Goal: Task Accomplishment & Management: Use online tool/utility

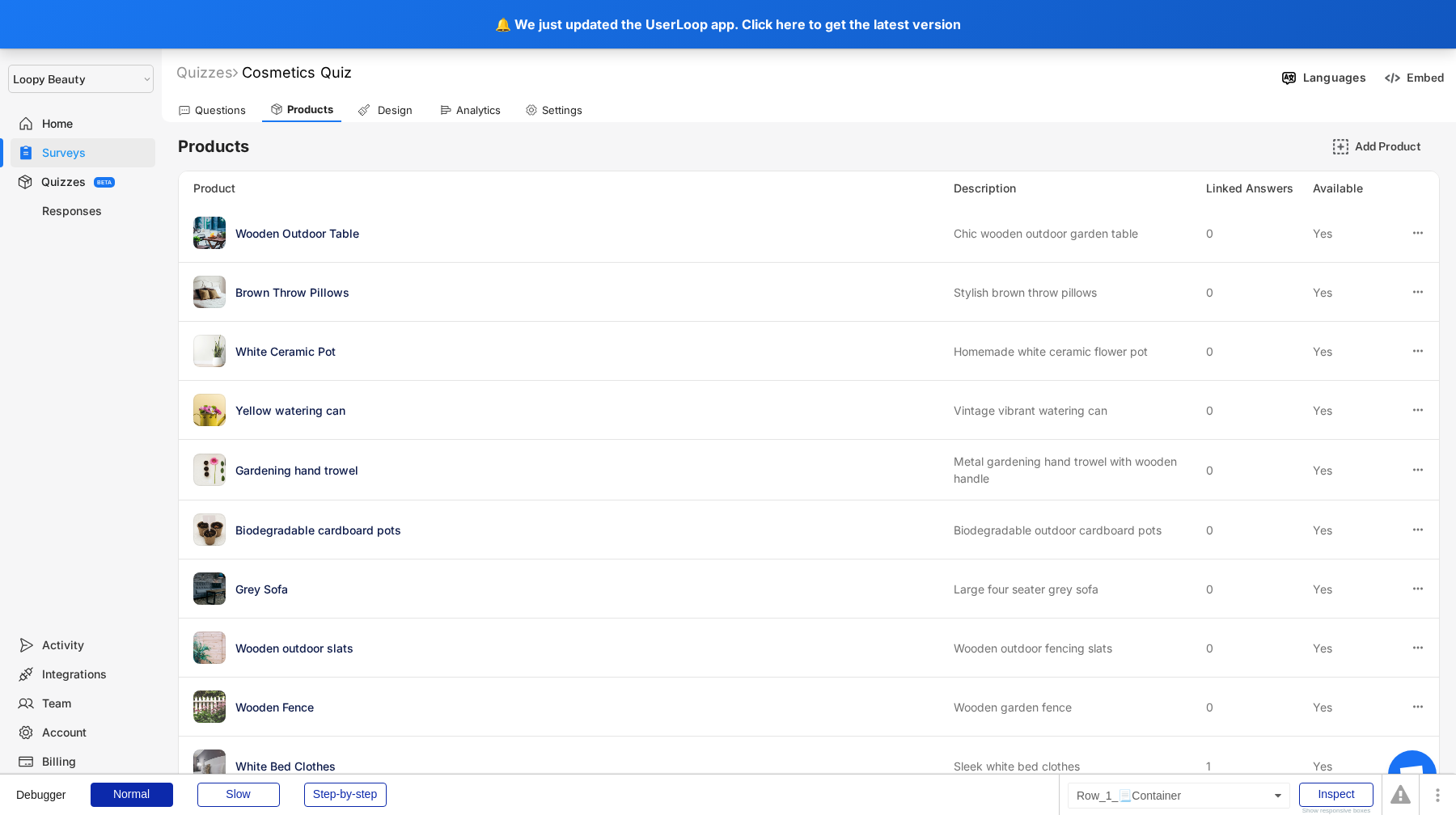
select select ""1348695171700984260__LOOKUP__1621425969652x687239840058835000""
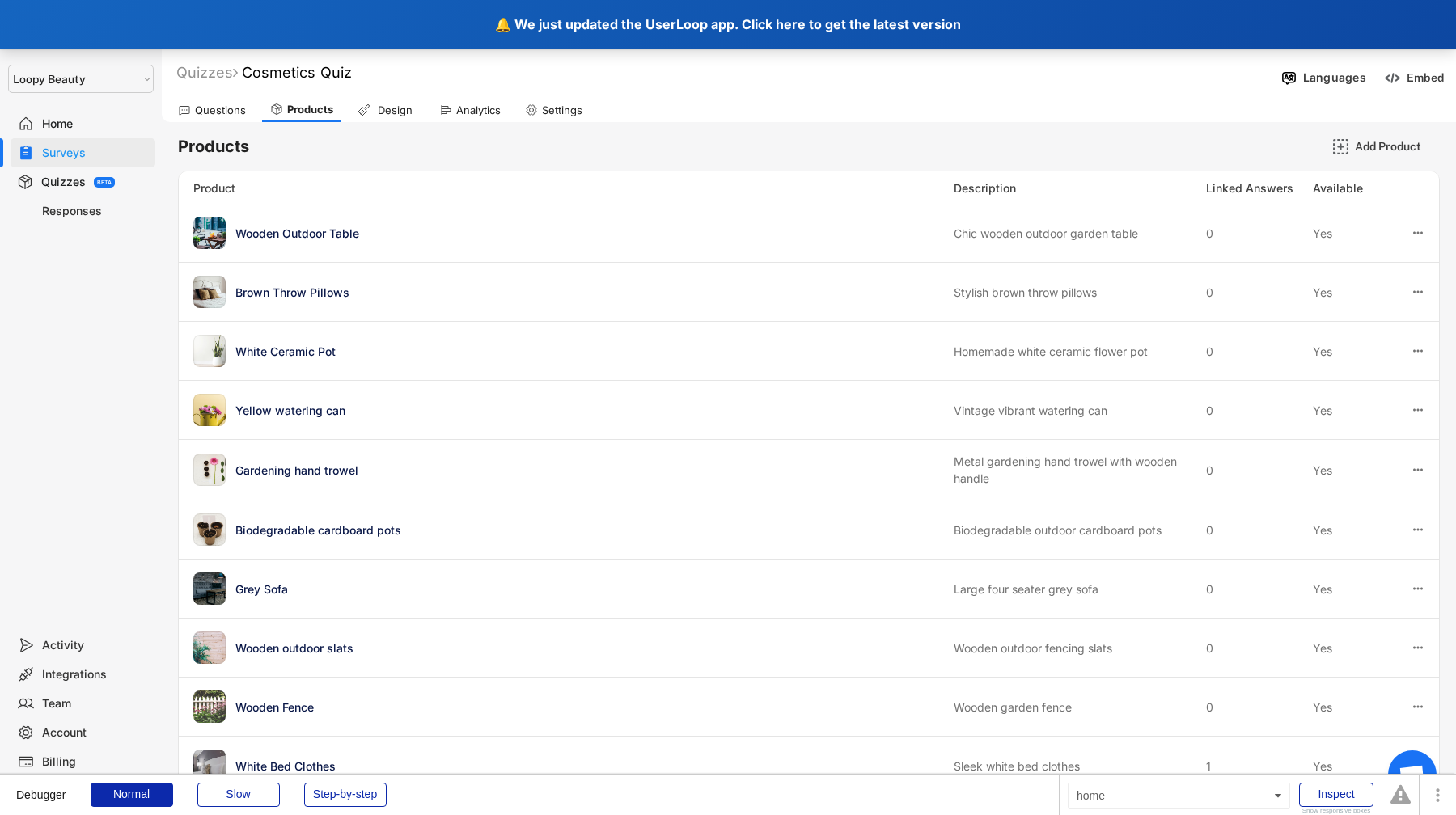
click at [344, 23] on div "🔔 We just updated the UserLoop app. Click here to get the latest version" at bounding box center [728, 24] width 1456 height 49
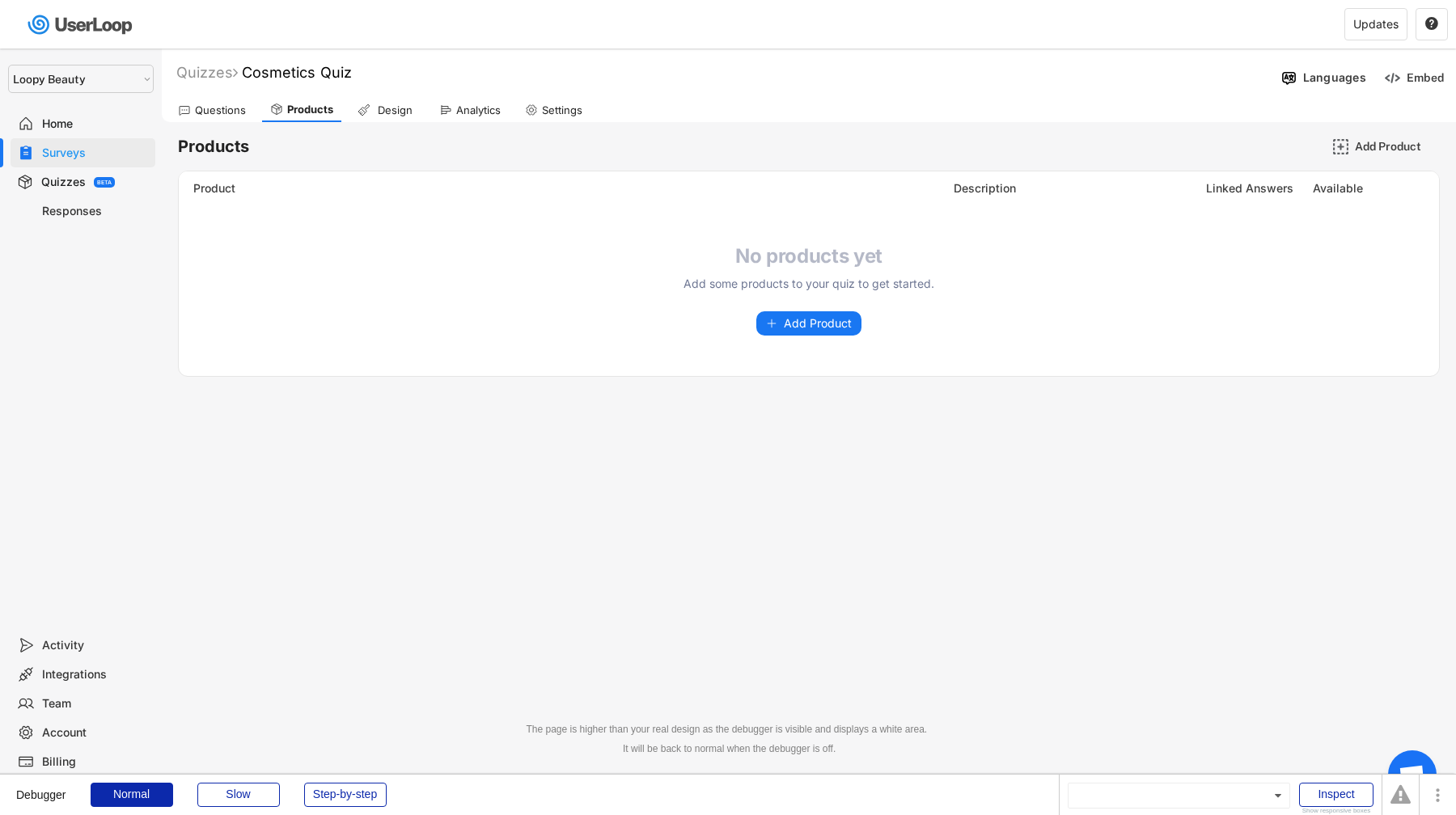
select select ""1348695171700984260__LOOKUP__1621425969652x687239840058835000""
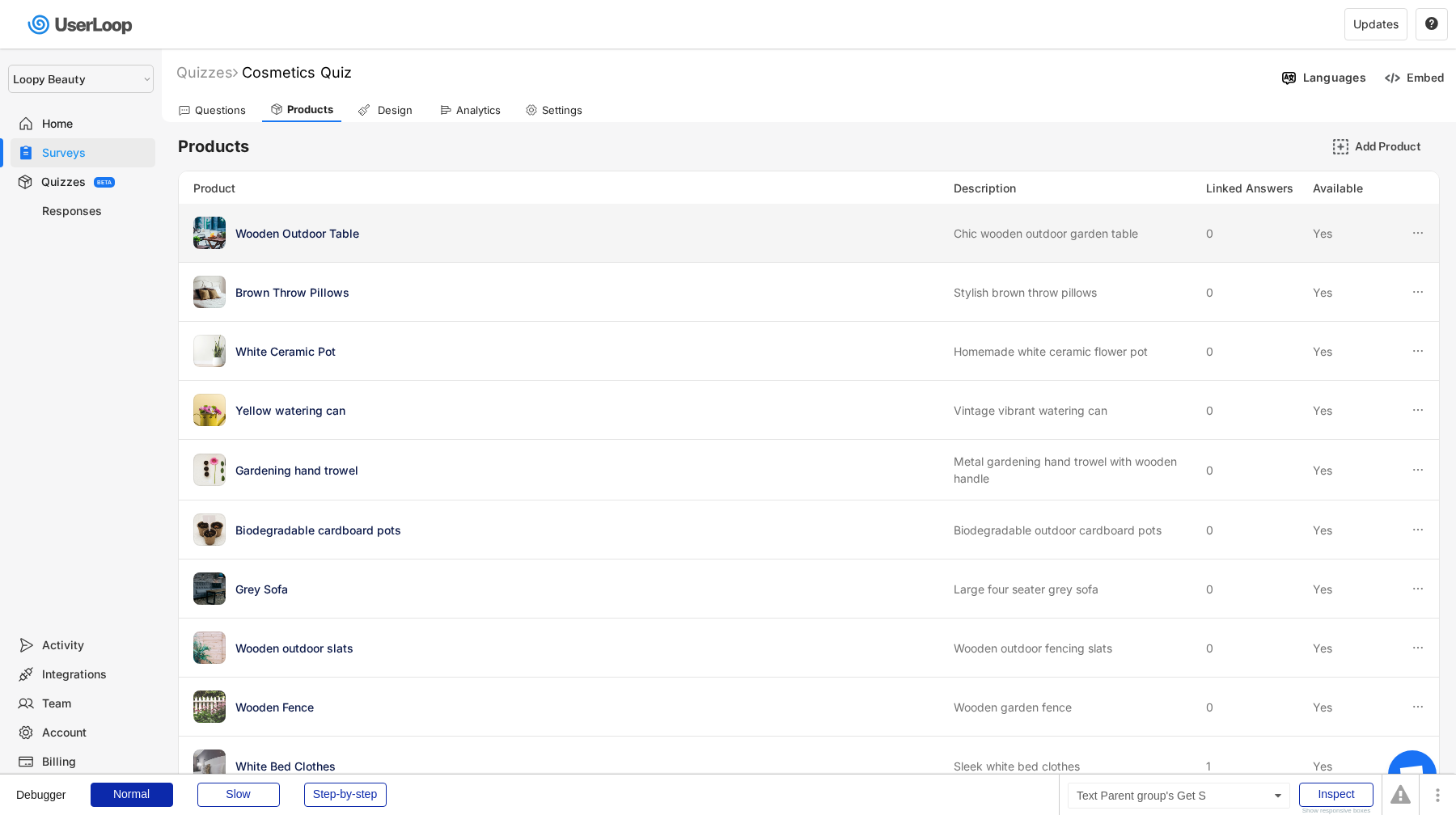
click at [881, 225] on div "Wooden Outdoor Table" at bounding box center [590, 233] width 709 height 17
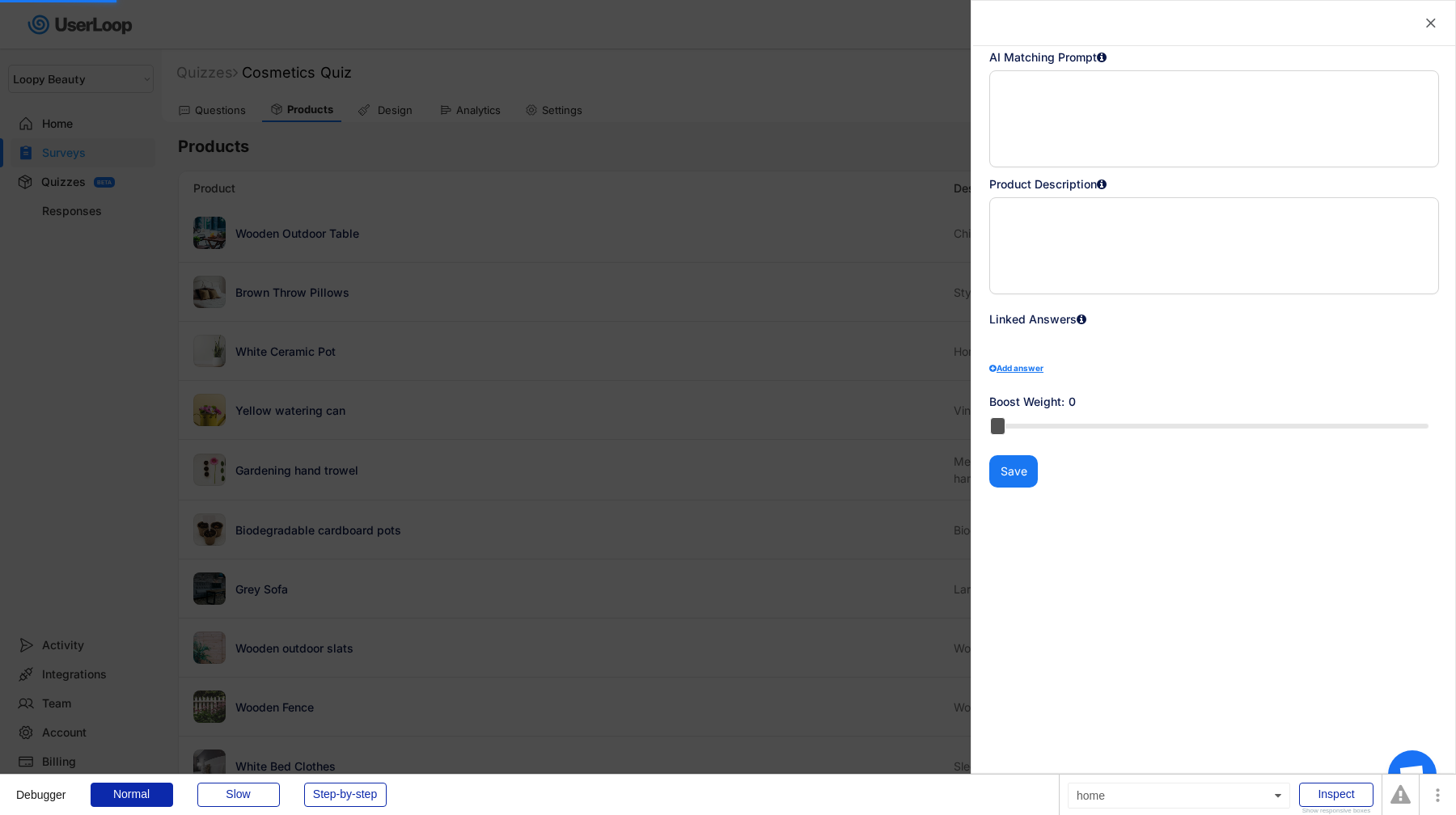
type textarea "Chic wooden outdoor garden table"
click at [881, 225] on div at bounding box center [728, 407] width 1456 height 815
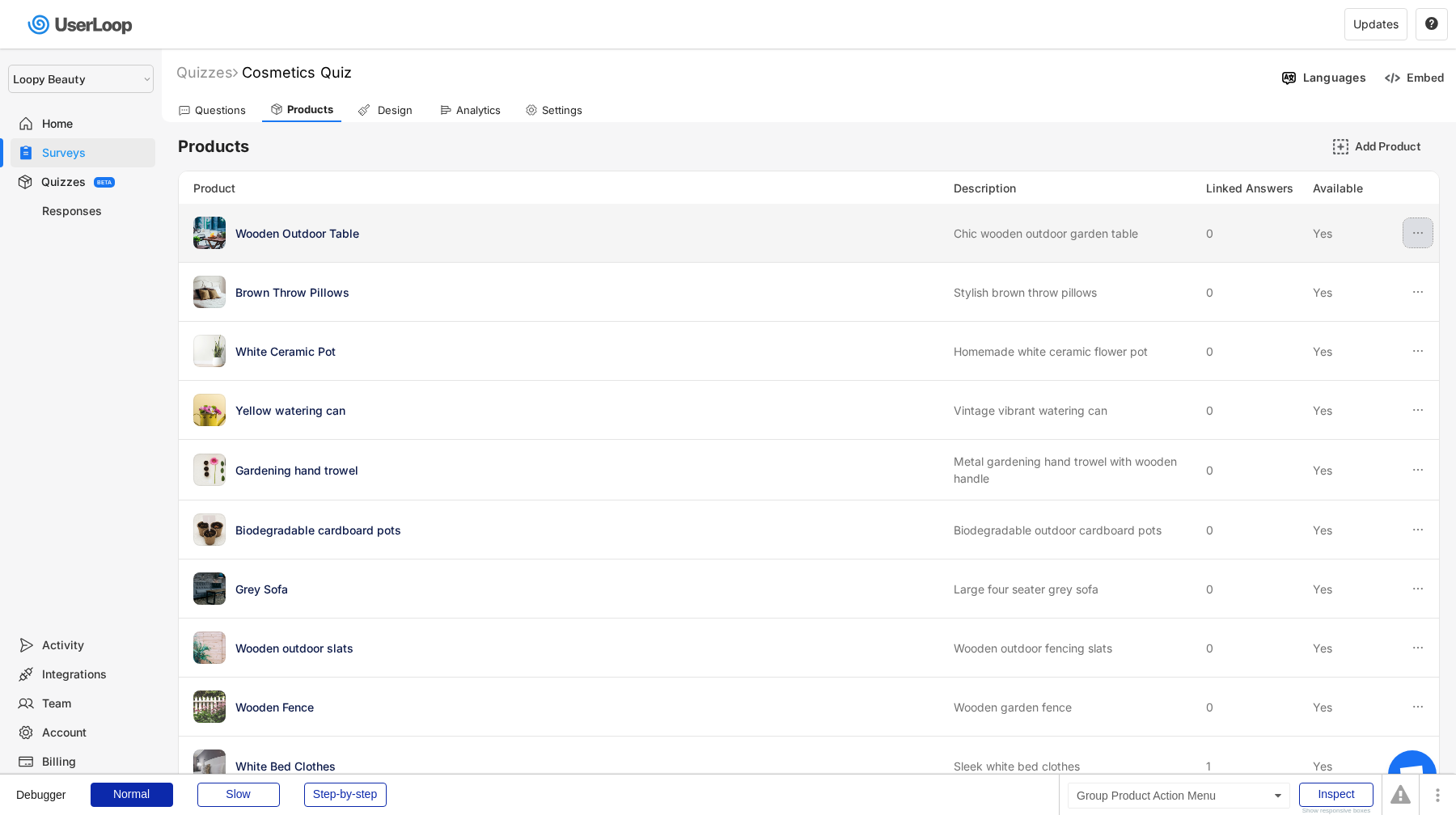
click at [1418, 237] on icon at bounding box center [1417, 232] width 14 height 14
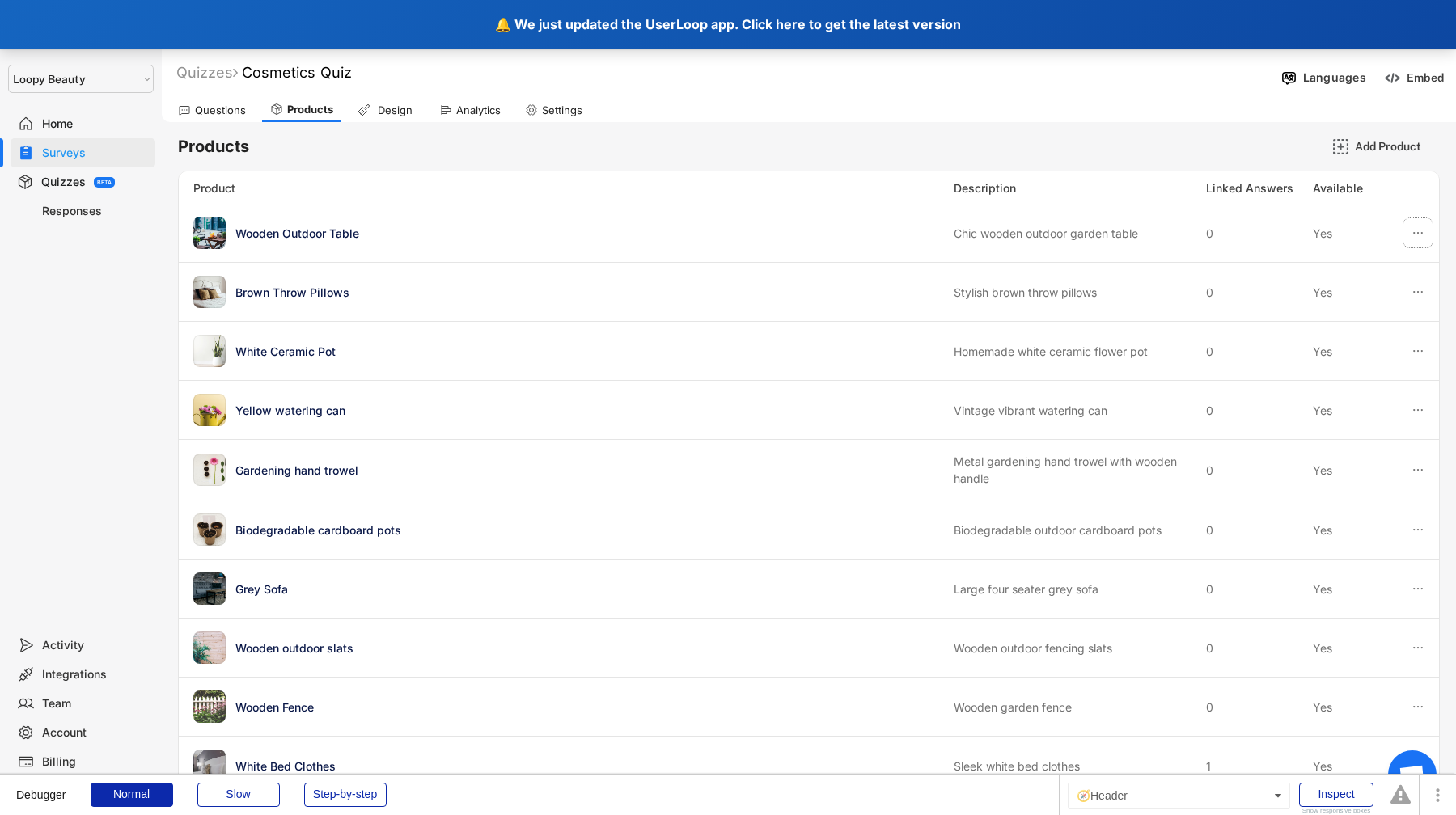
click at [359, 23] on div "🔔 We just updated the UserLoop app. Click here to get the latest version" at bounding box center [728, 24] width 1456 height 49
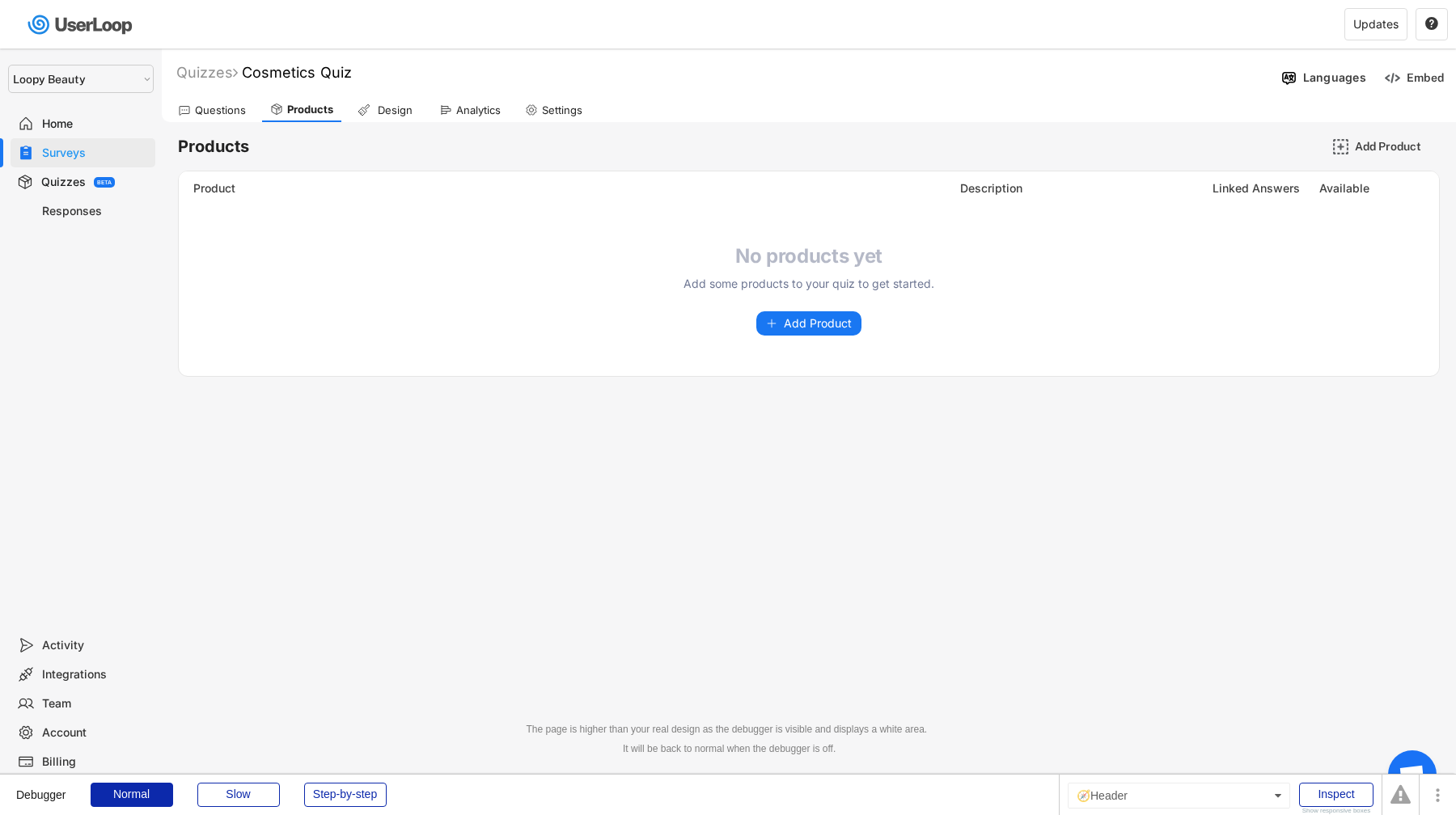
select select ""1348695171700984260__LOOKUP__1621425969652x687239840058835000""
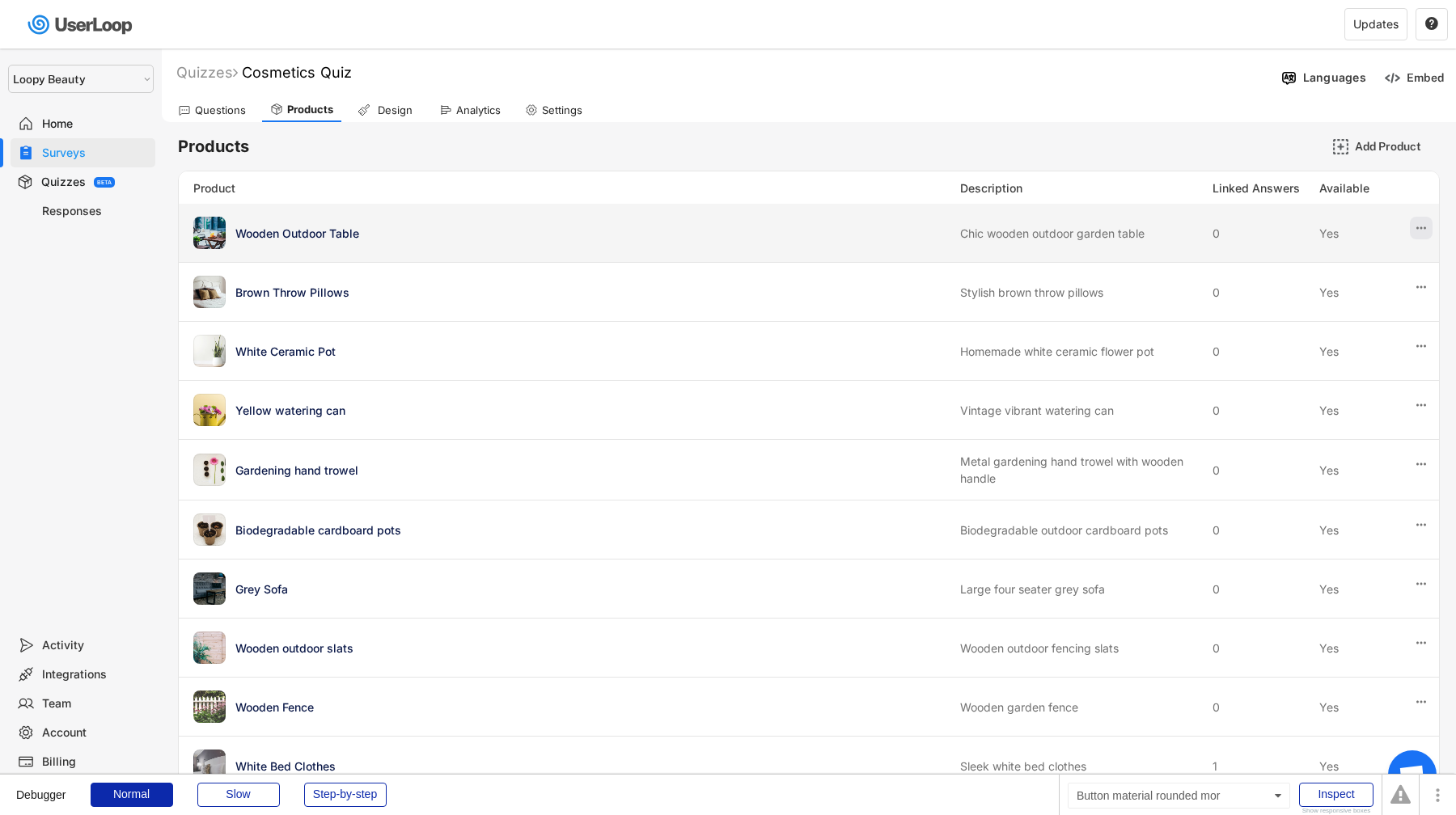
click at [1427, 232] on icon at bounding box center [1420, 228] width 14 height 14
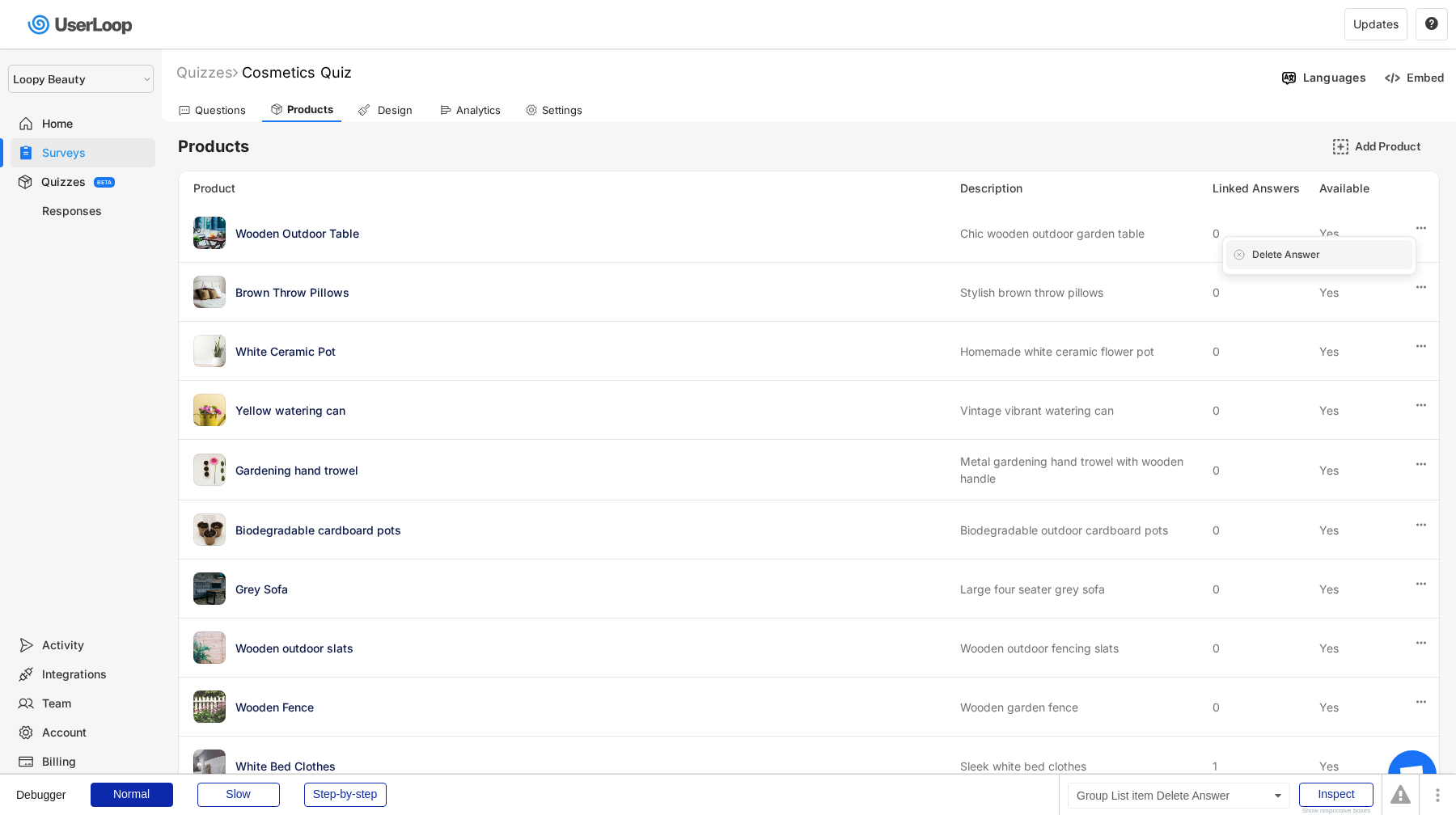
click at [1364, 263] on div "Delete Answer" at bounding box center [1319, 255] width 186 height 29
click at [1365, 263] on div "Are you sure? Click to confirm." at bounding box center [1319, 255] width 186 height 29
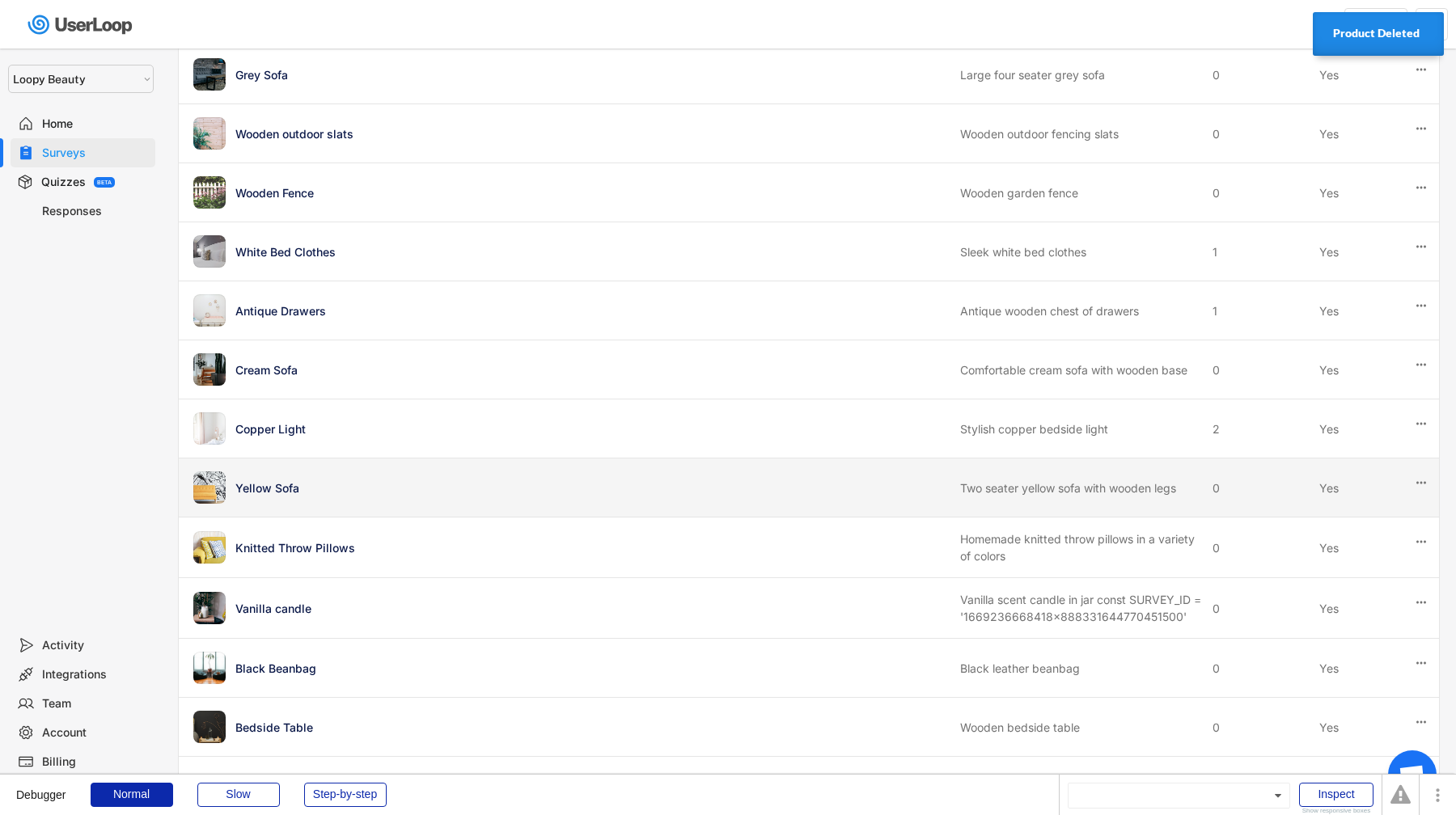
scroll to position [2, 0]
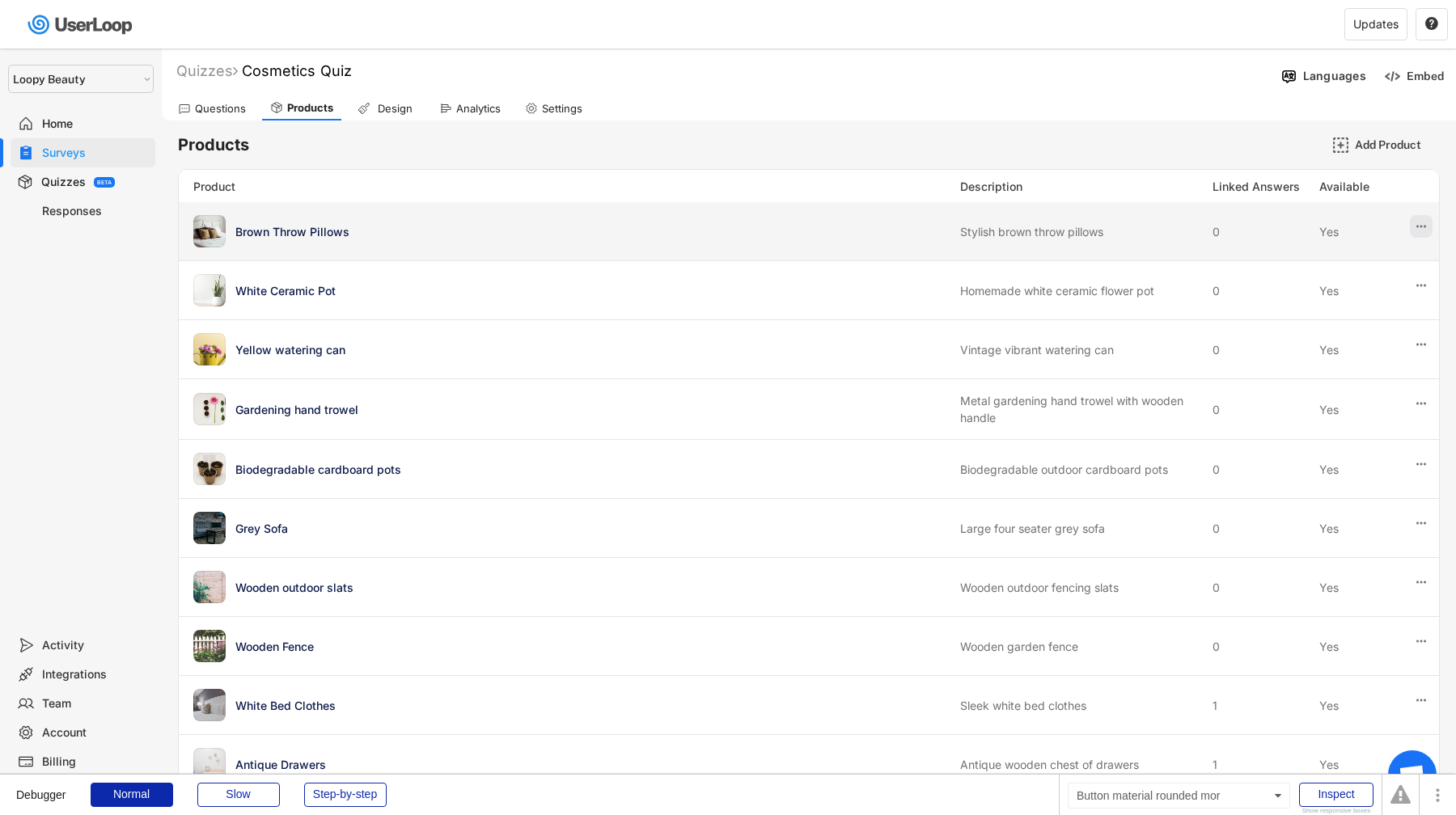
click at [1427, 223] on icon at bounding box center [1420, 226] width 14 height 14
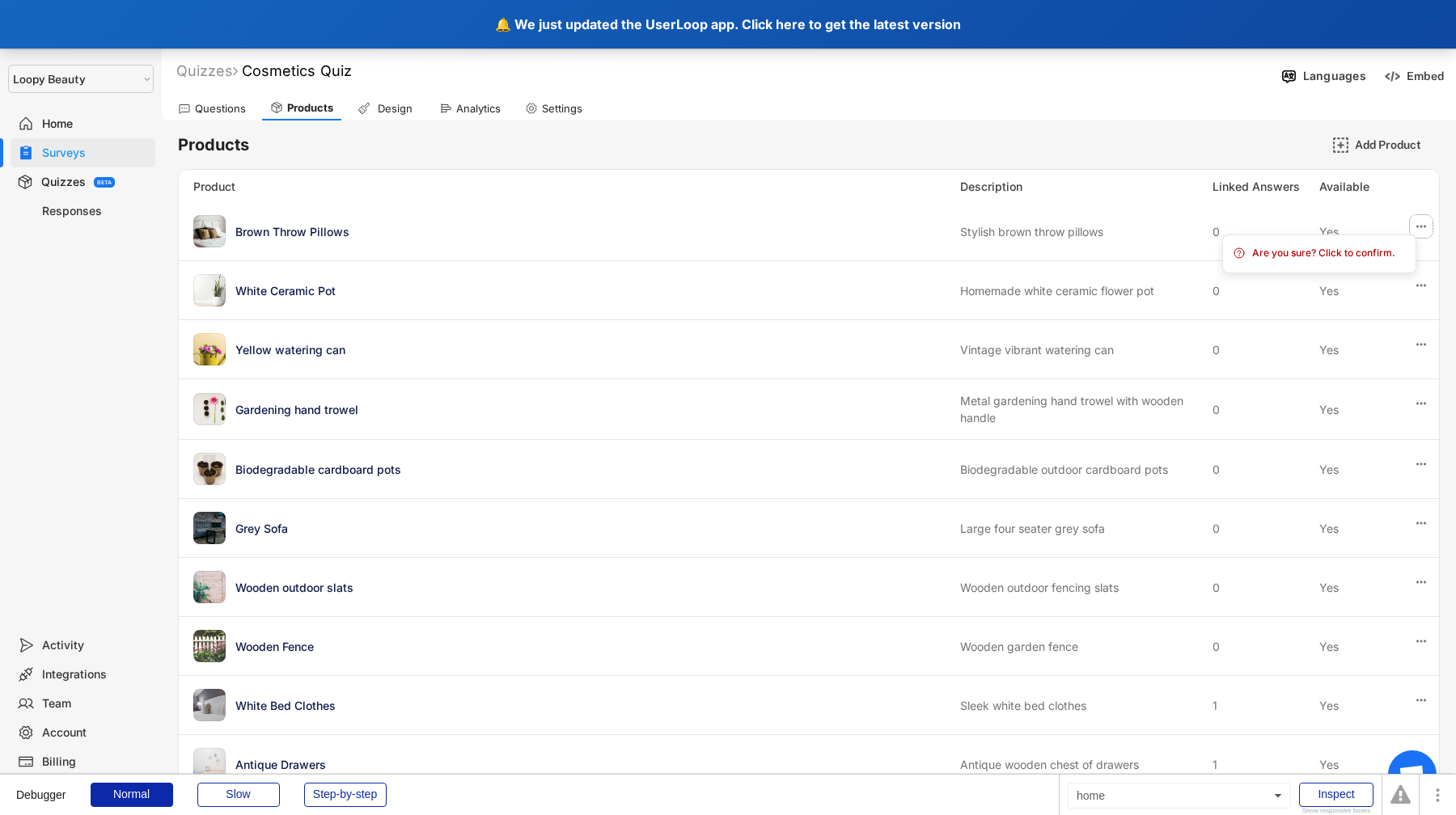
click at [515, 31] on div "🔔 We just updated the UserLoop app. Click here to get the latest version" at bounding box center [728, 24] width 1456 height 49
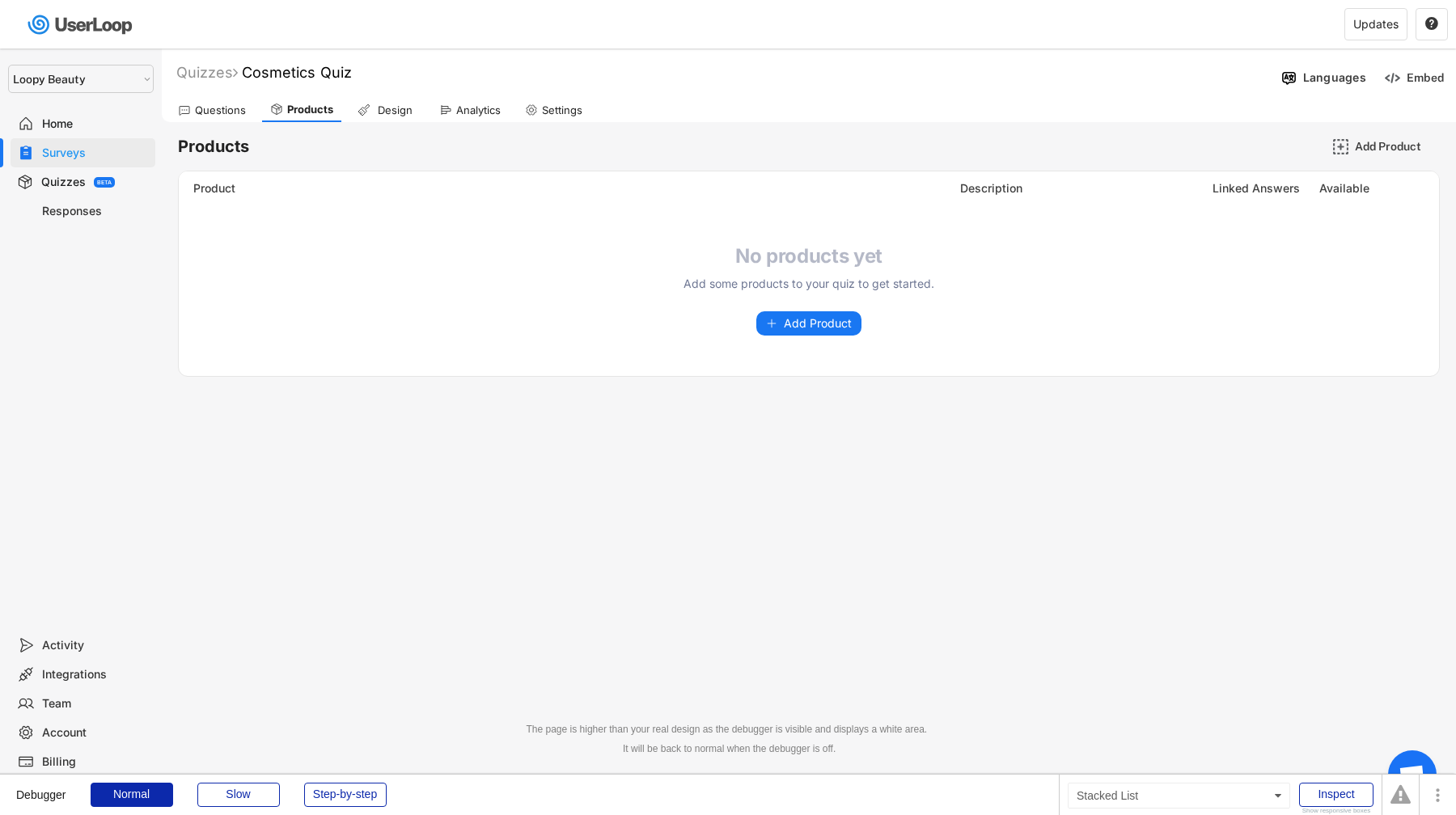
select select ""1348695171700984260__LOOKUP__1621425969652x687239840058835000""
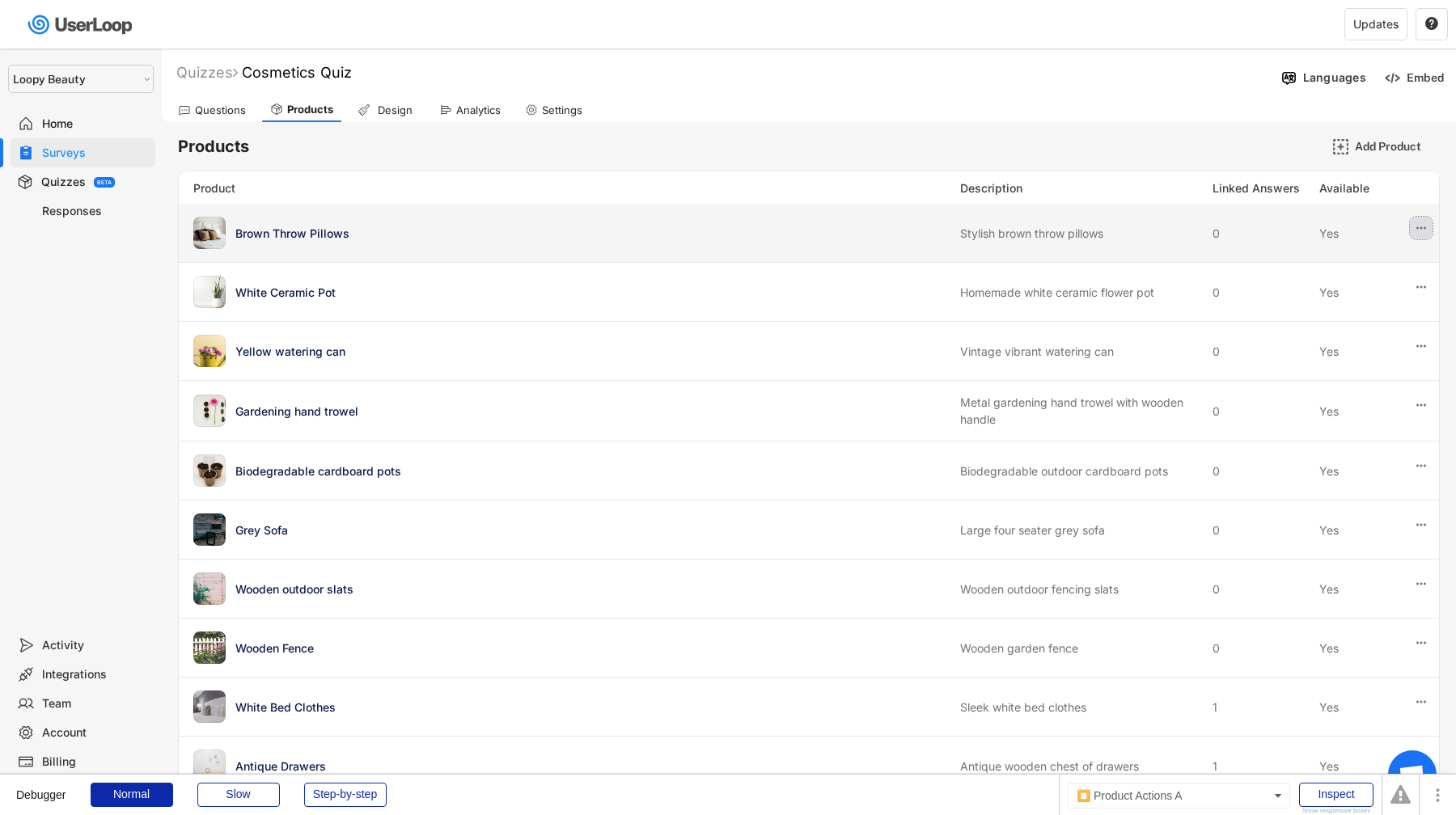
click at [1417, 228] on use at bounding box center [1421, 228] width 10 height 3
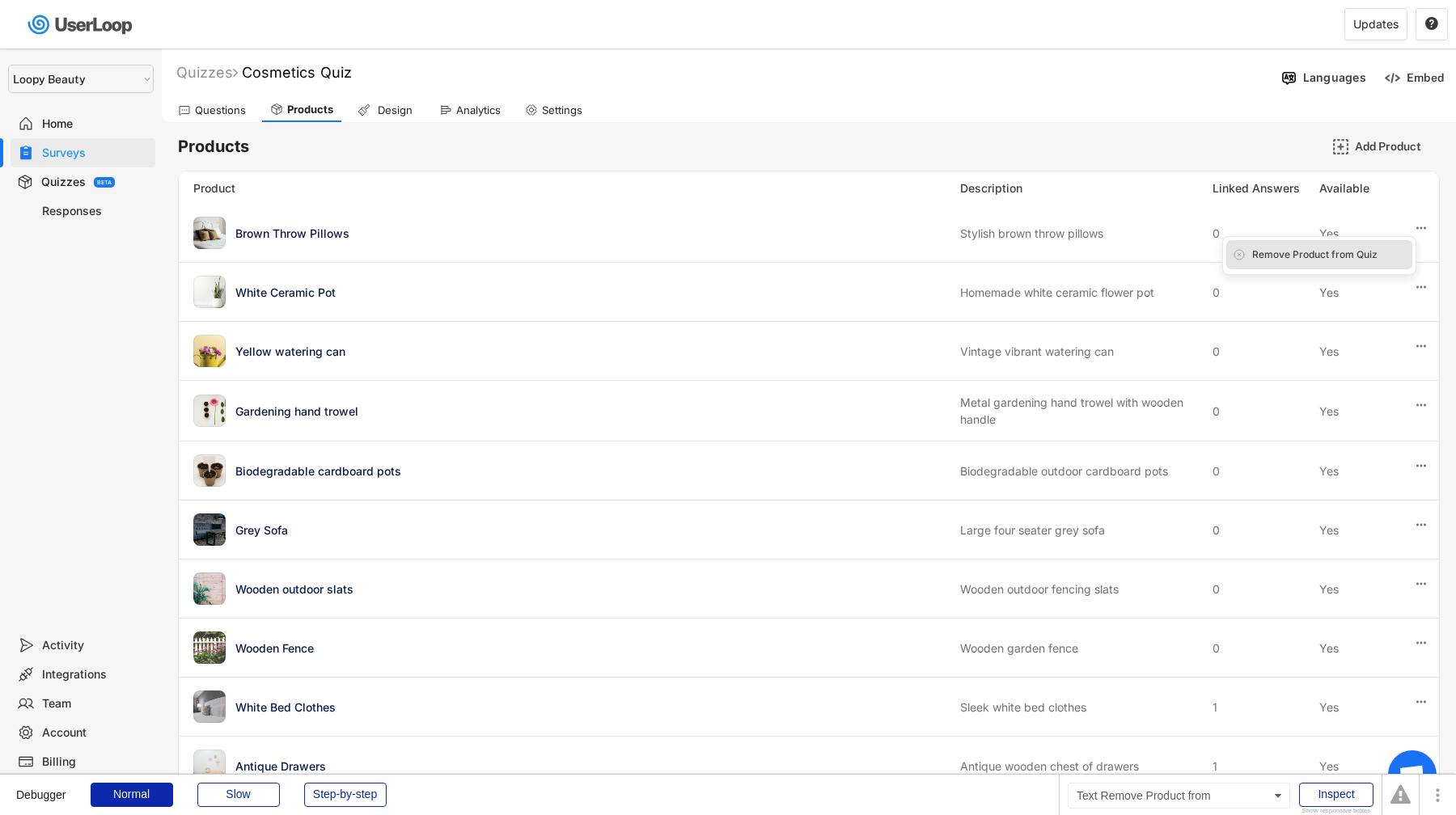
click at [1390, 256] on div "Remove Product from Quiz" at bounding box center [1328, 254] width 153 height 14
click at [1326, 260] on div "Are you sure? Click to confirm." at bounding box center [1328, 254] width 153 height 14
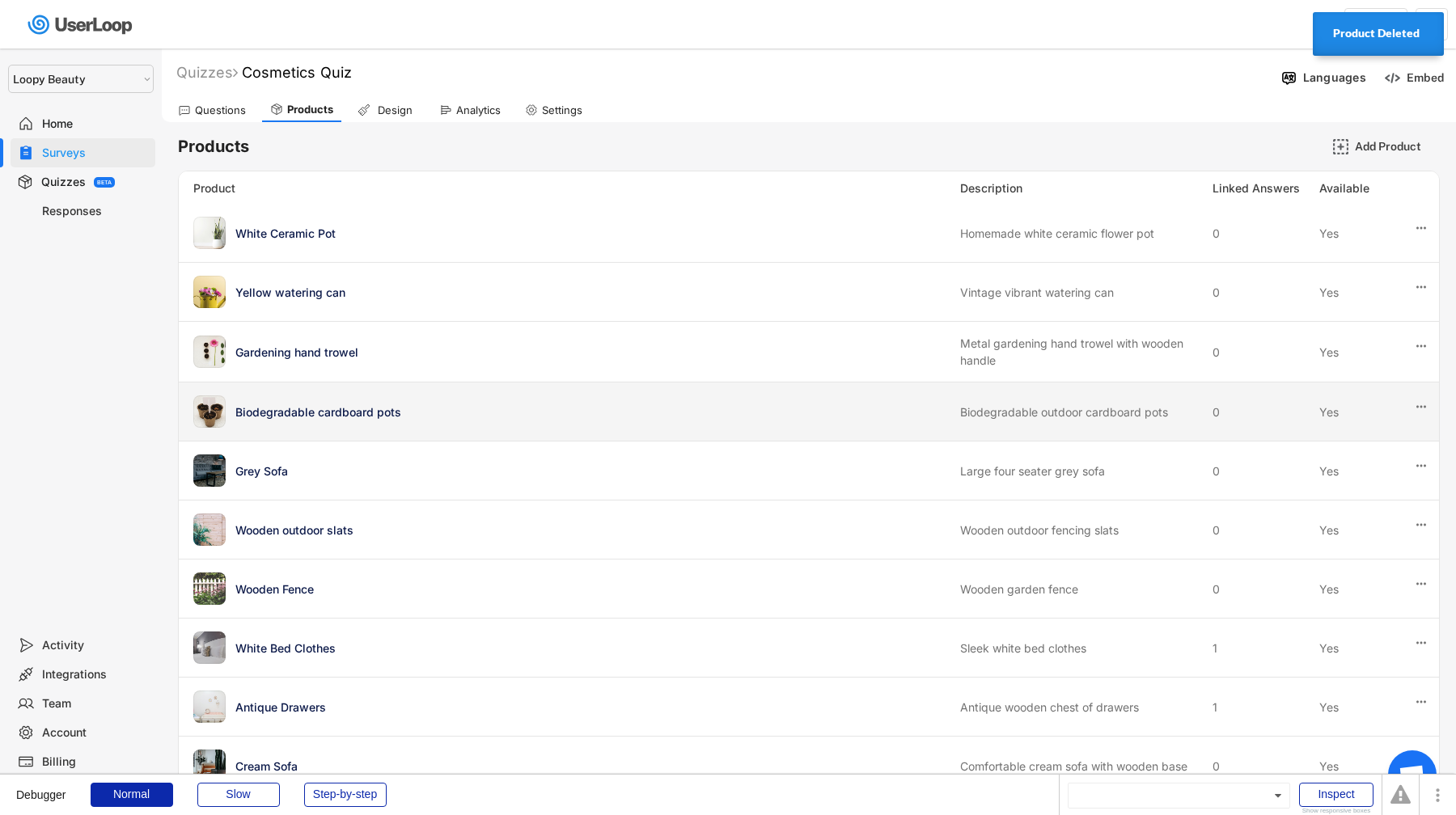
scroll to position [195, 0]
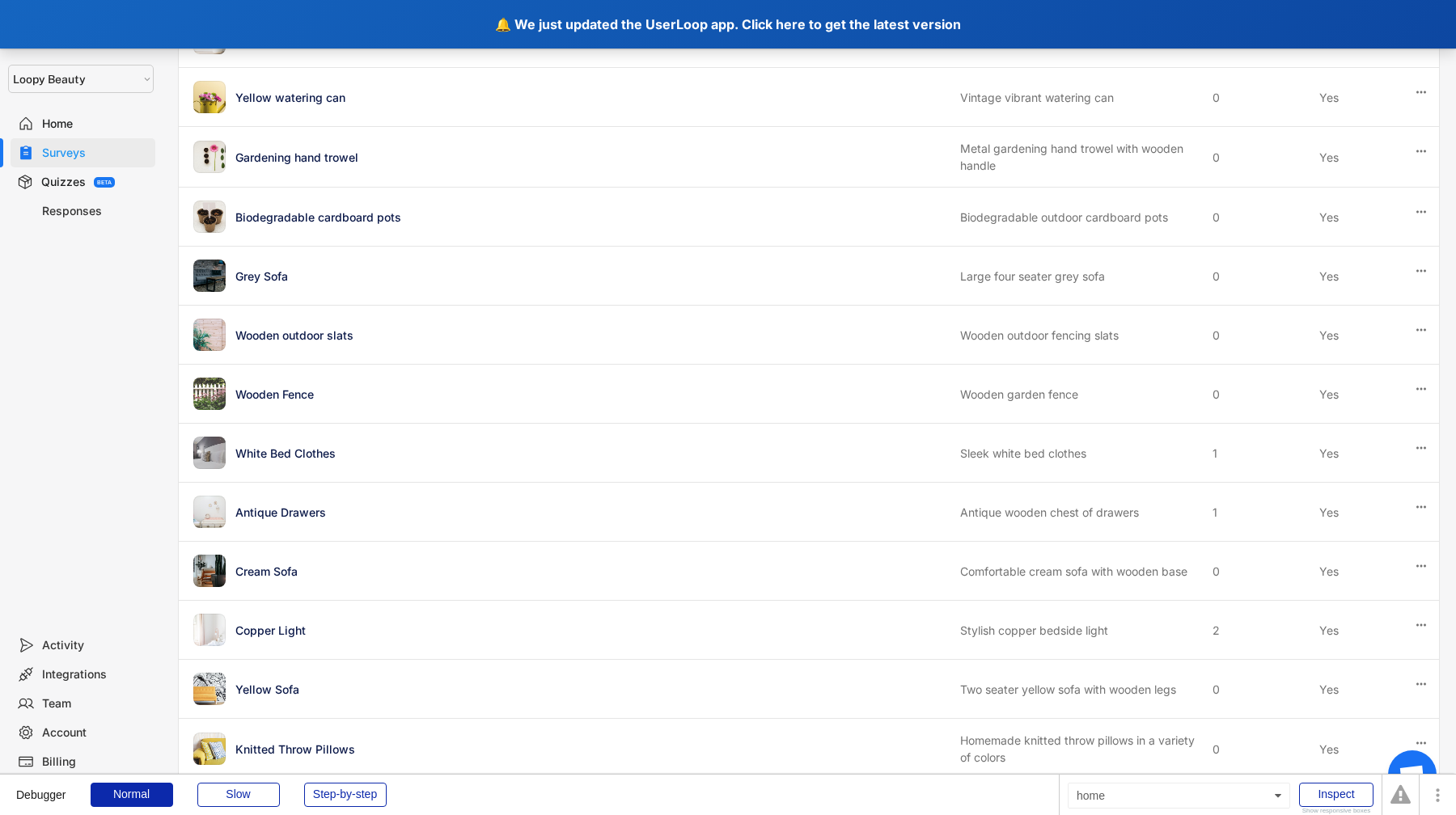
click at [399, 36] on div "🔔 We just updated the UserLoop app. Click here to get the latest version" at bounding box center [728, 24] width 1456 height 49
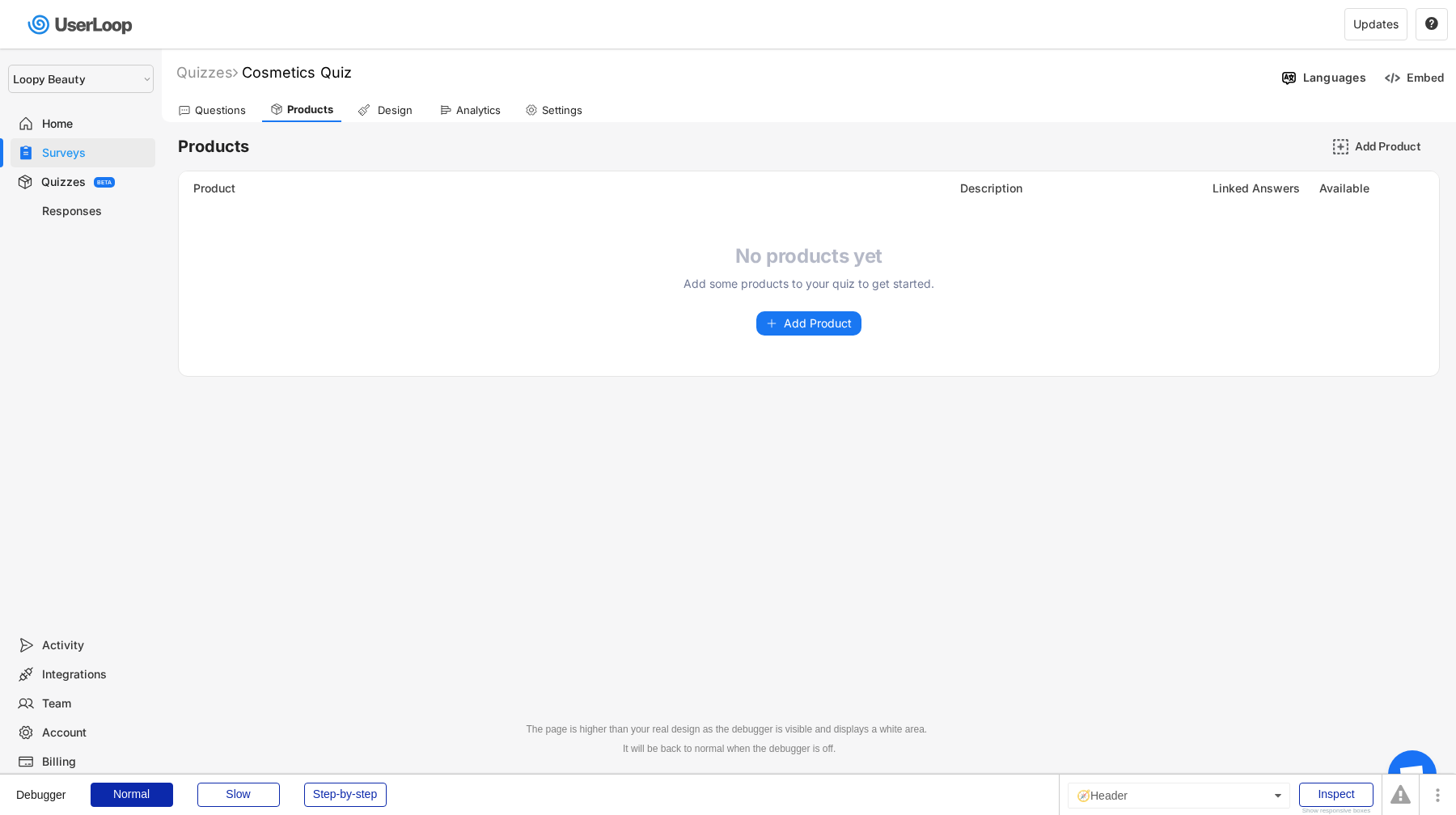
select select ""1348695171700984260__LOOKUP__1621425969652x687239840058835000""
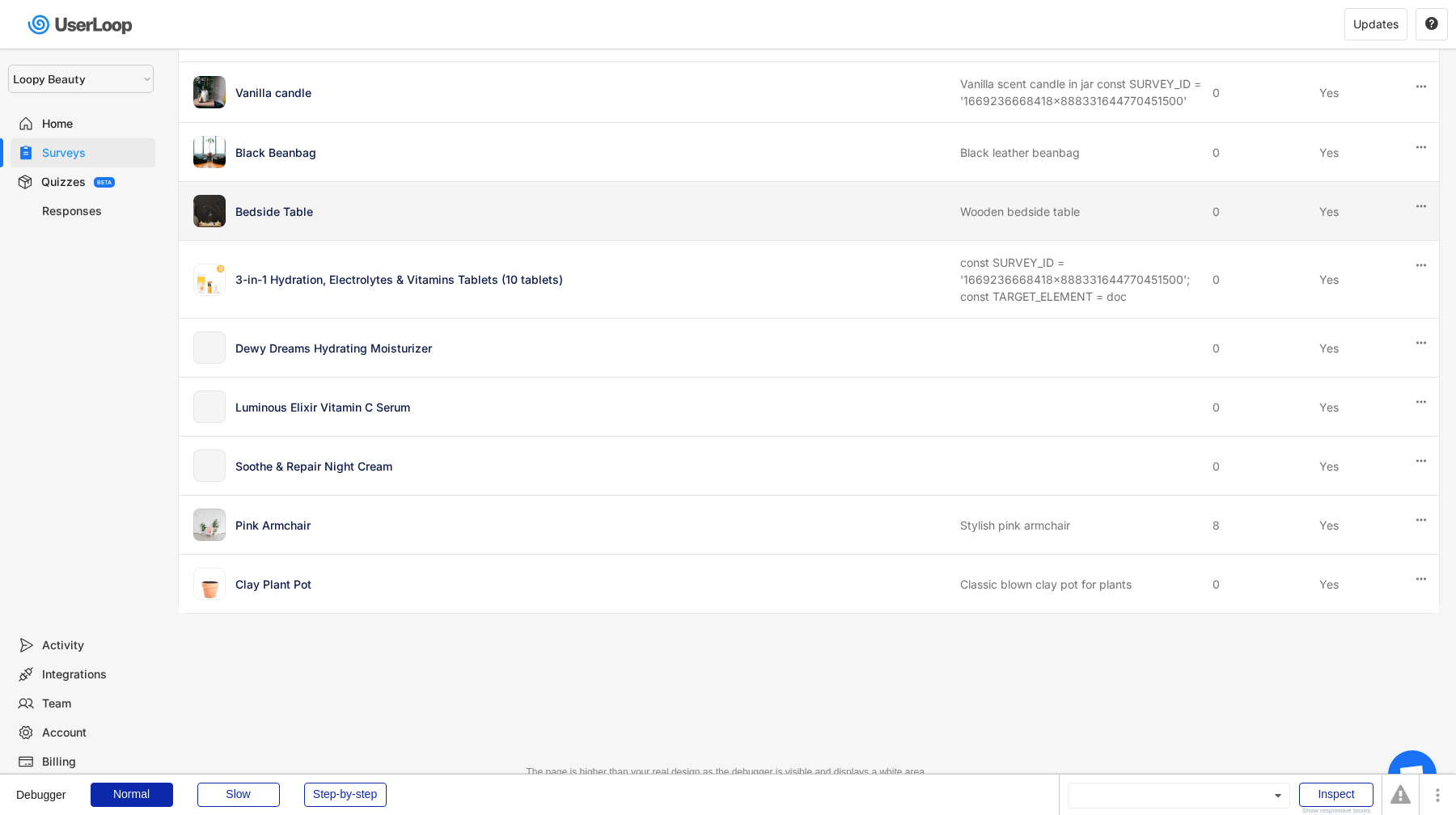
scroll to position [929, 0]
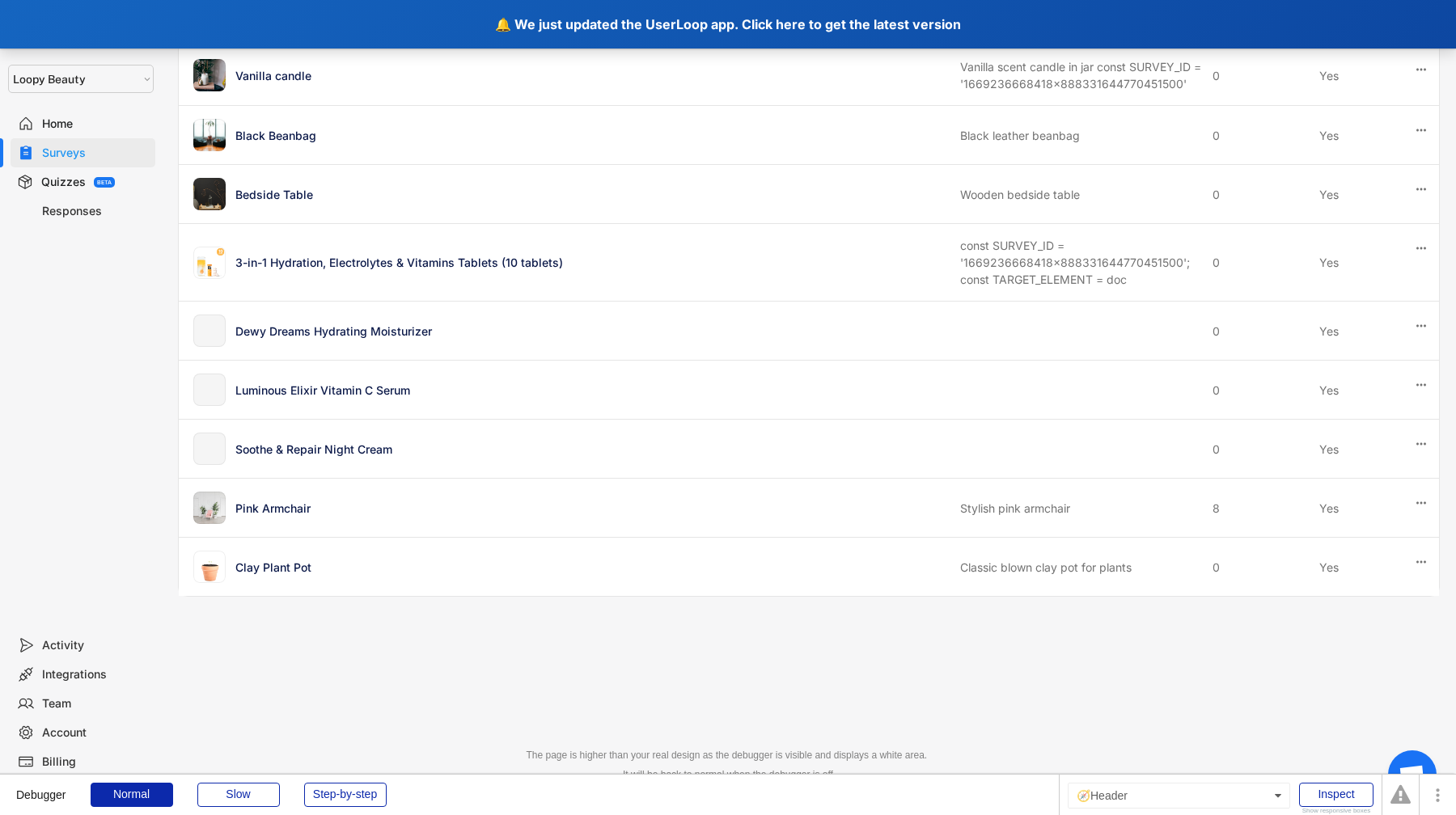
click at [305, 24] on div "🔔 We just updated the UserLoop app. Click here to get the latest version" at bounding box center [728, 24] width 1456 height 49
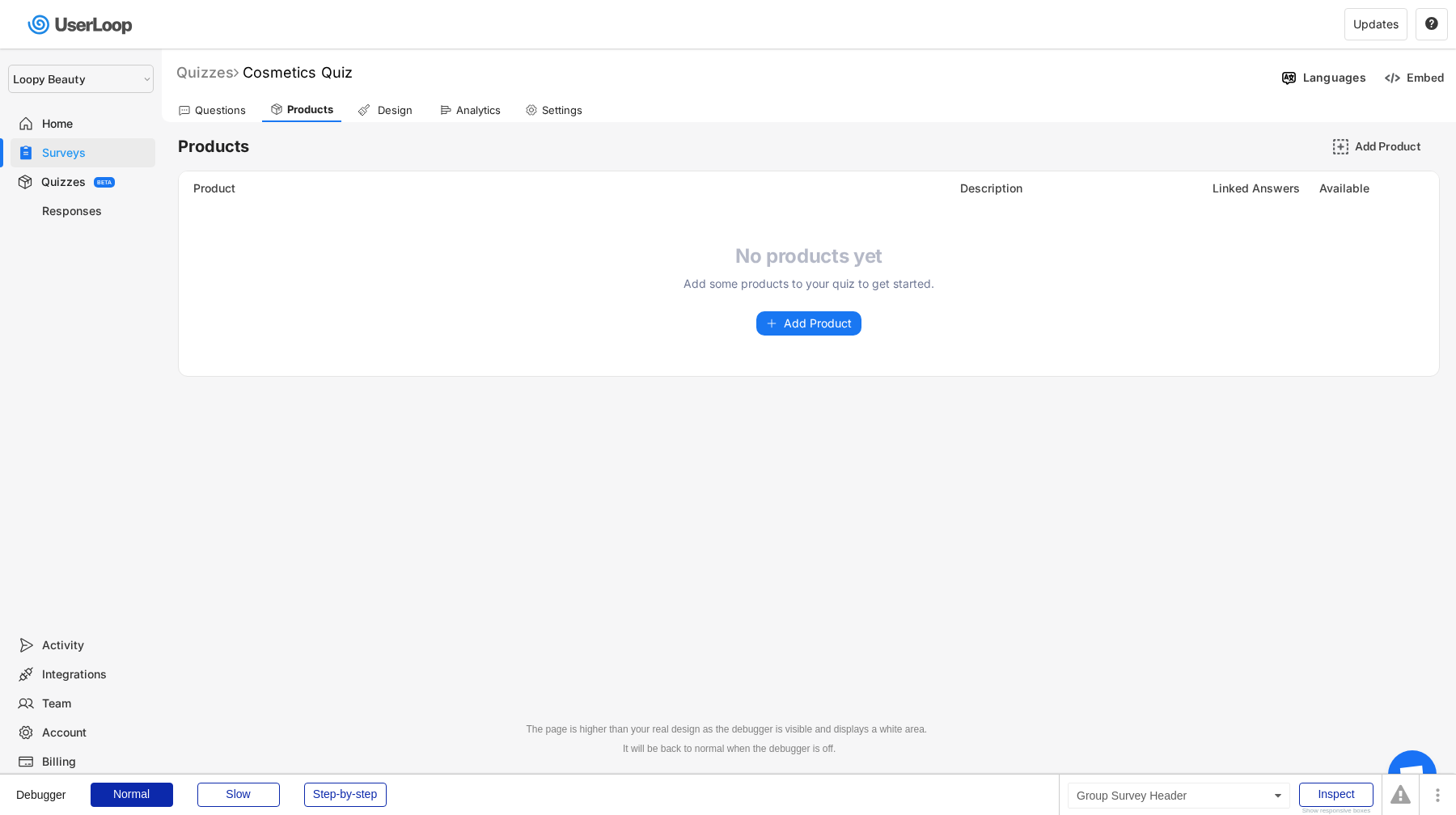
select select ""1348695171700984260__LOOKUP__1621425969652x687239840058835000""
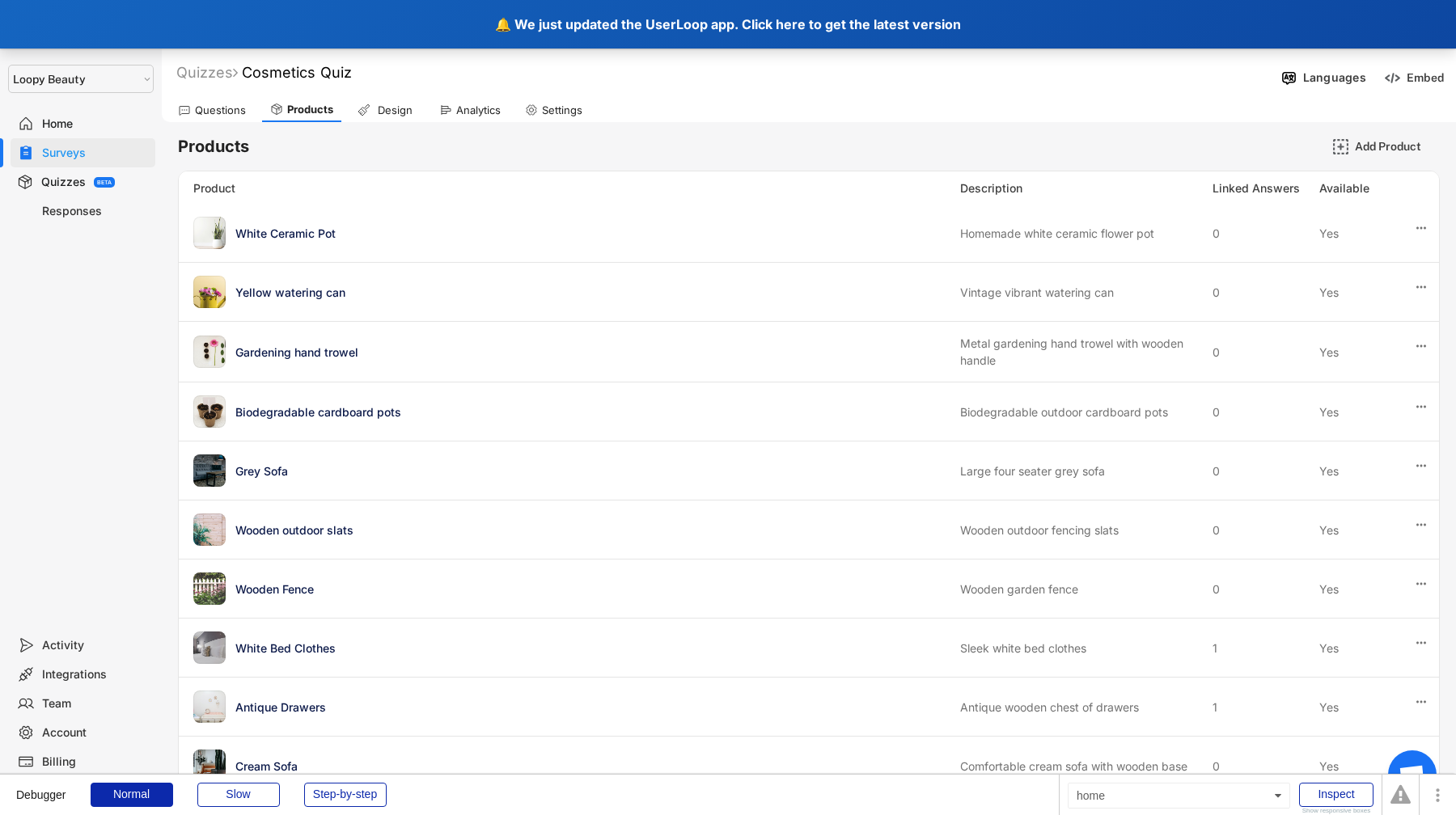
click at [364, 35] on div "🔔 We just updated the UserLoop app. Click here to get the latest version" at bounding box center [728, 24] width 1456 height 49
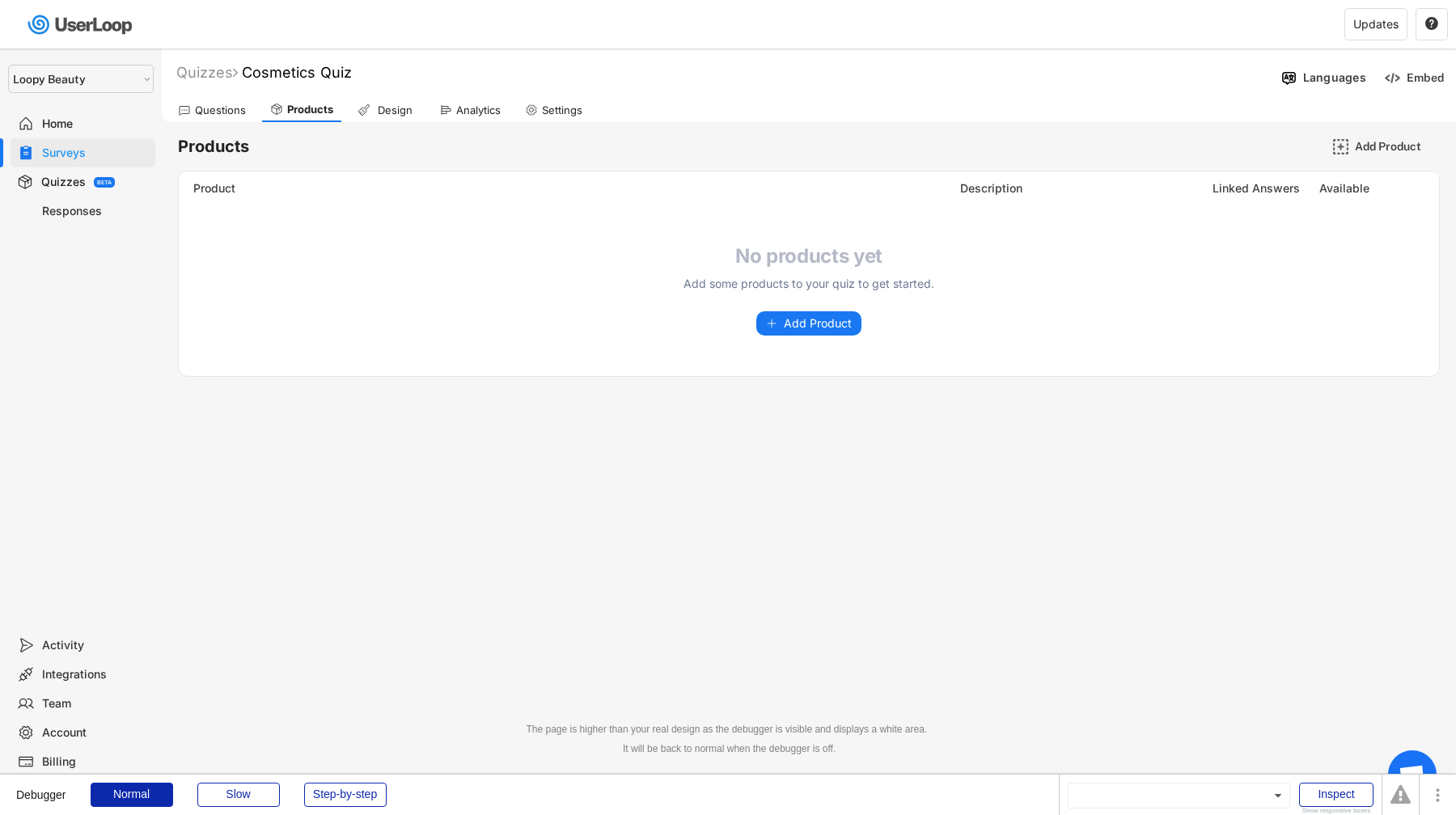
select select ""1348695171700984260__LOOKUP__1621425969652x687239840058835000""
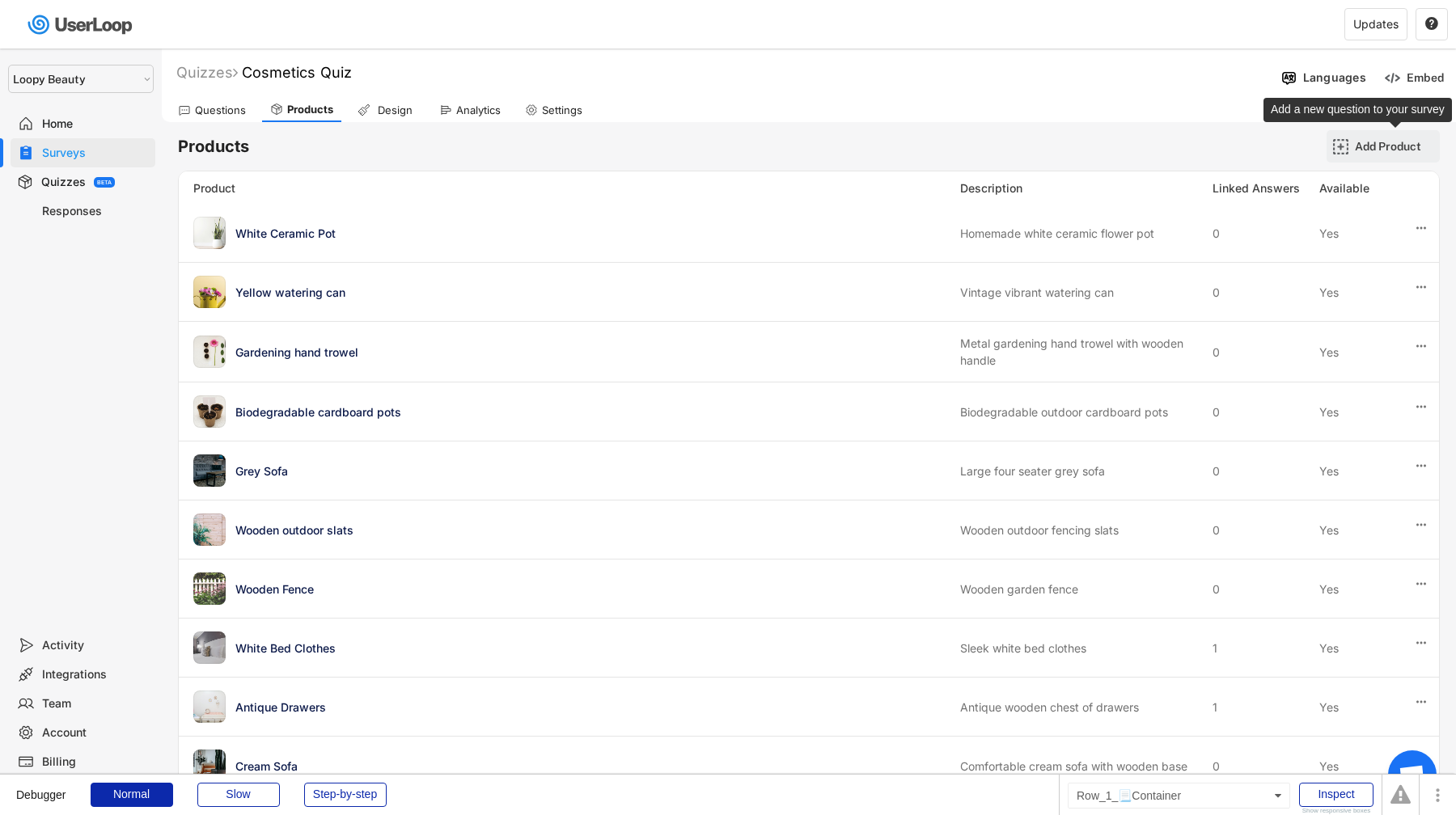
click at [1395, 148] on div "Add Product" at bounding box center [1395, 146] width 81 height 14
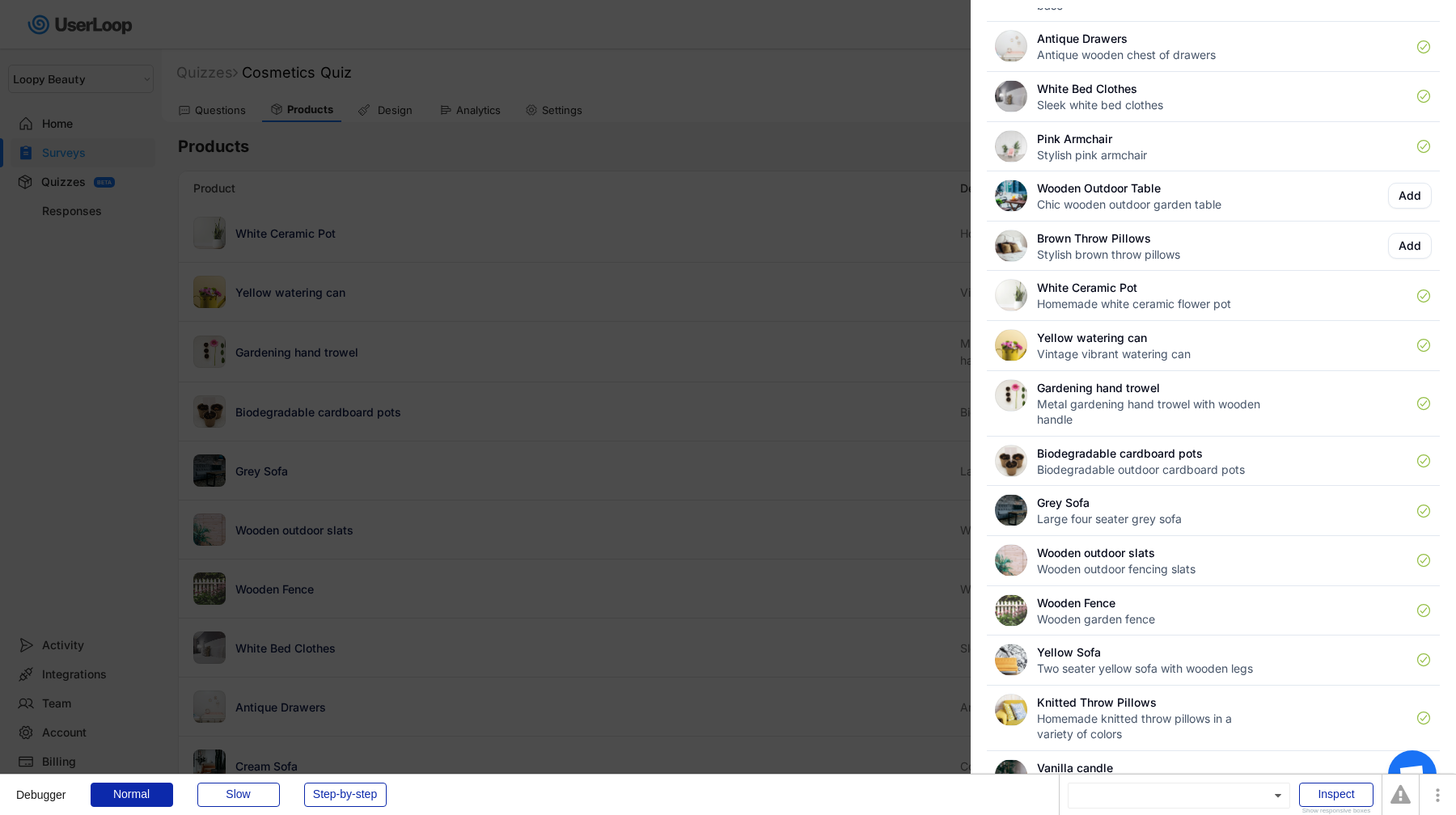
scroll to position [238, 0]
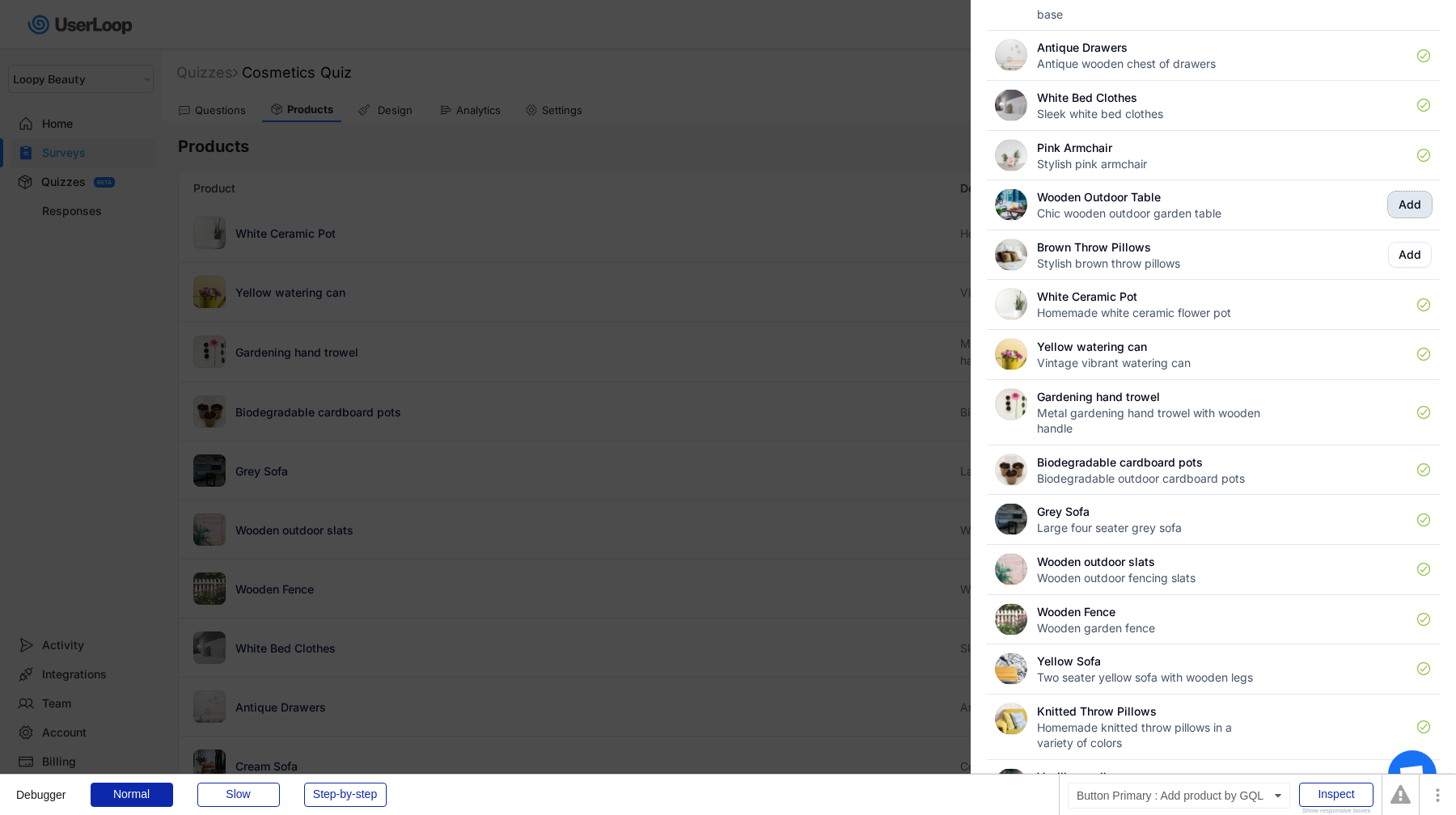
click at [1420, 208] on button "Add" at bounding box center [1410, 204] width 44 height 26
click at [1411, 261] on button "Add" at bounding box center [1410, 255] width 44 height 26
click at [875, 363] on div at bounding box center [728, 407] width 1456 height 815
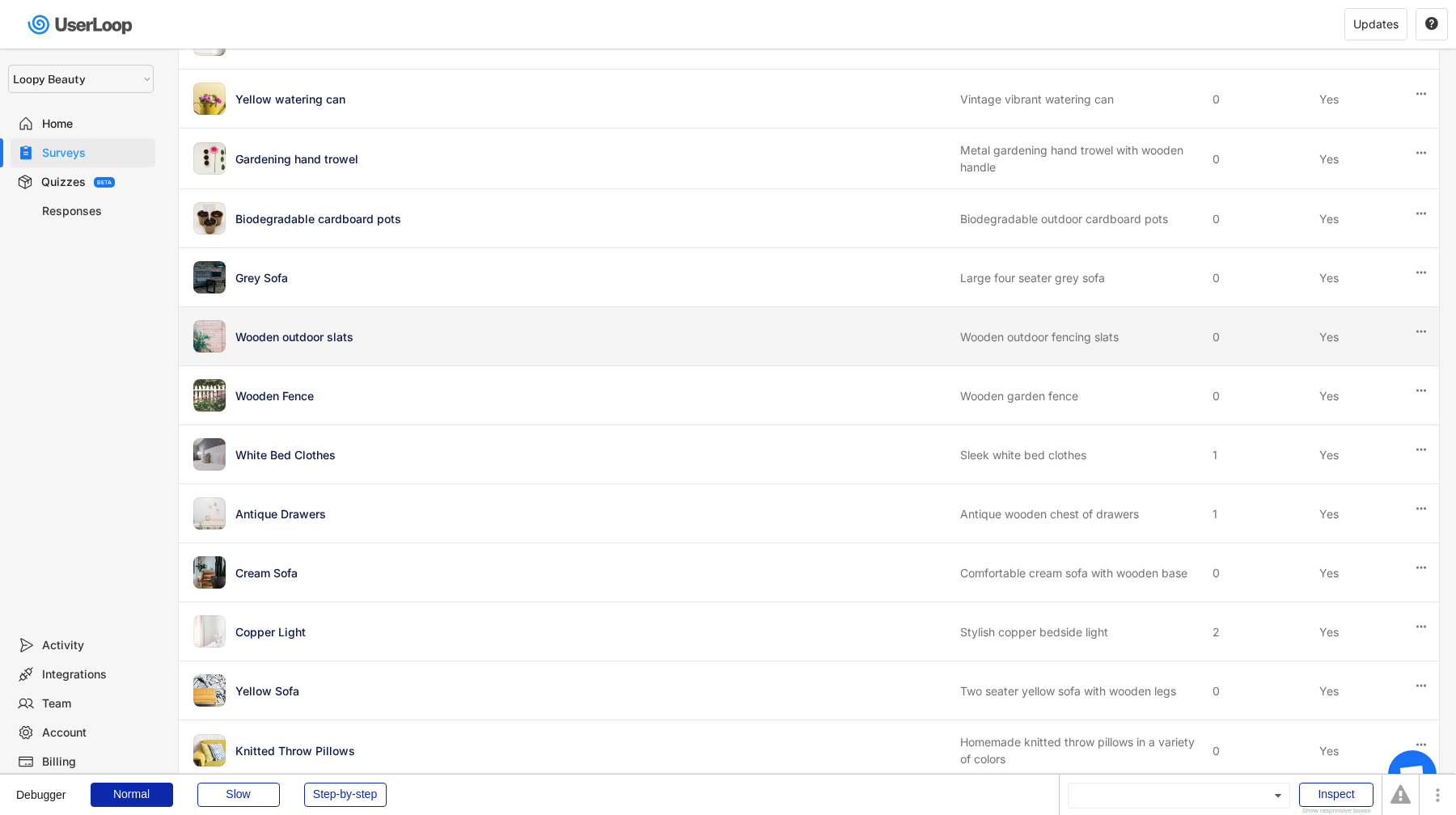
scroll to position [0, 0]
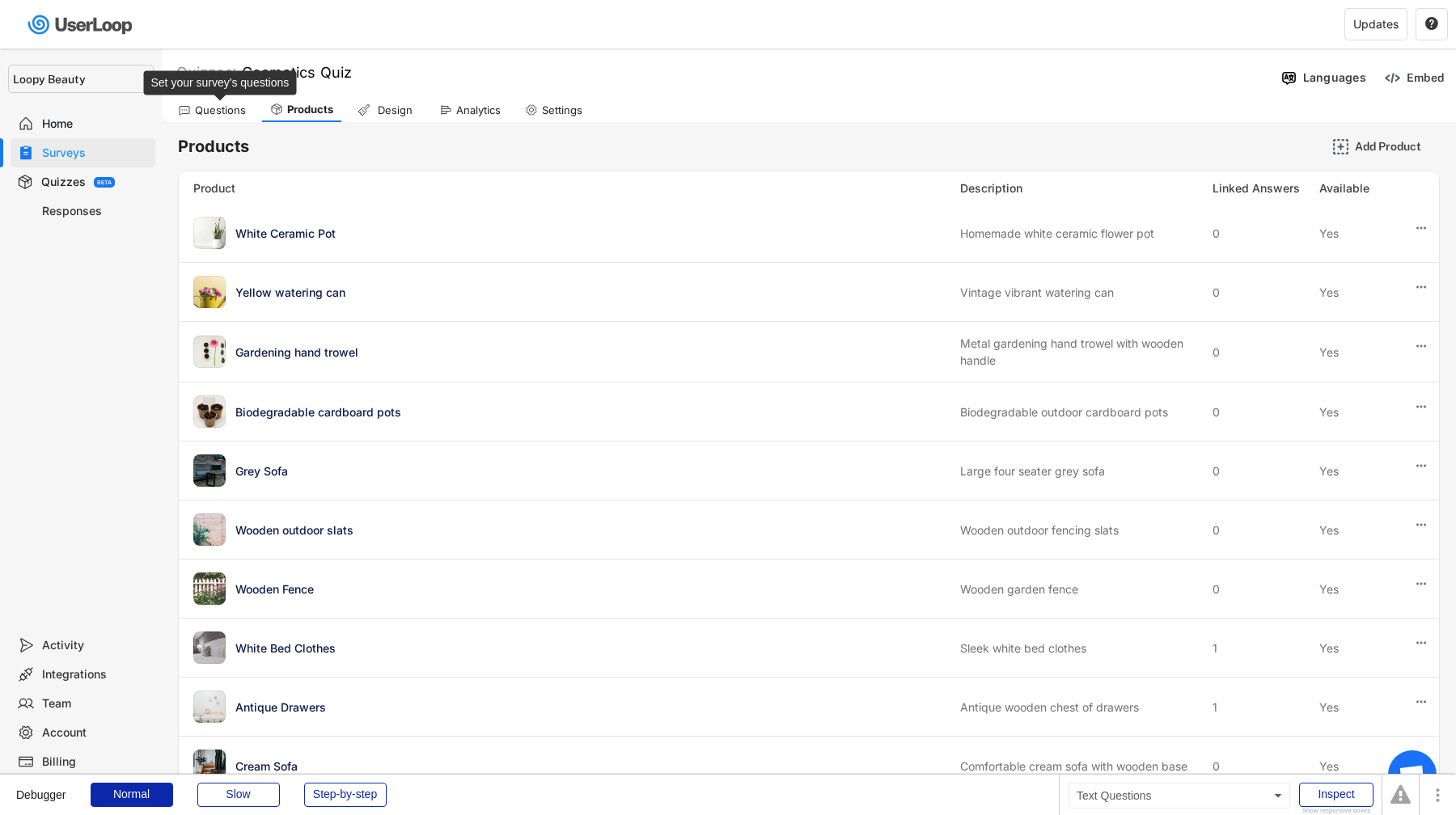
click at [227, 114] on div "Questions" at bounding box center [220, 111] width 51 height 13
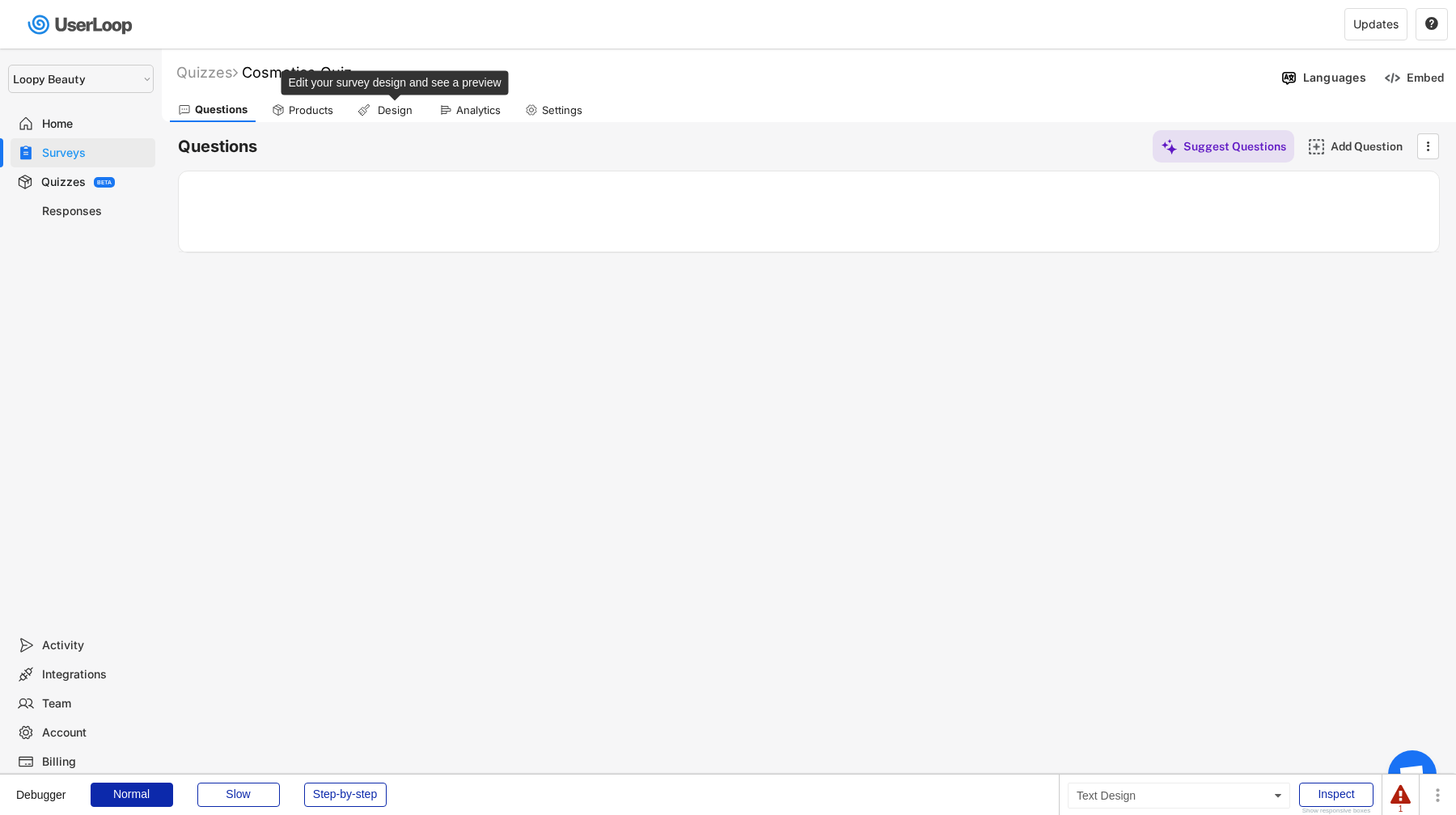
click at [400, 104] on div "Design" at bounding box center [395, 111] width 40 height 13
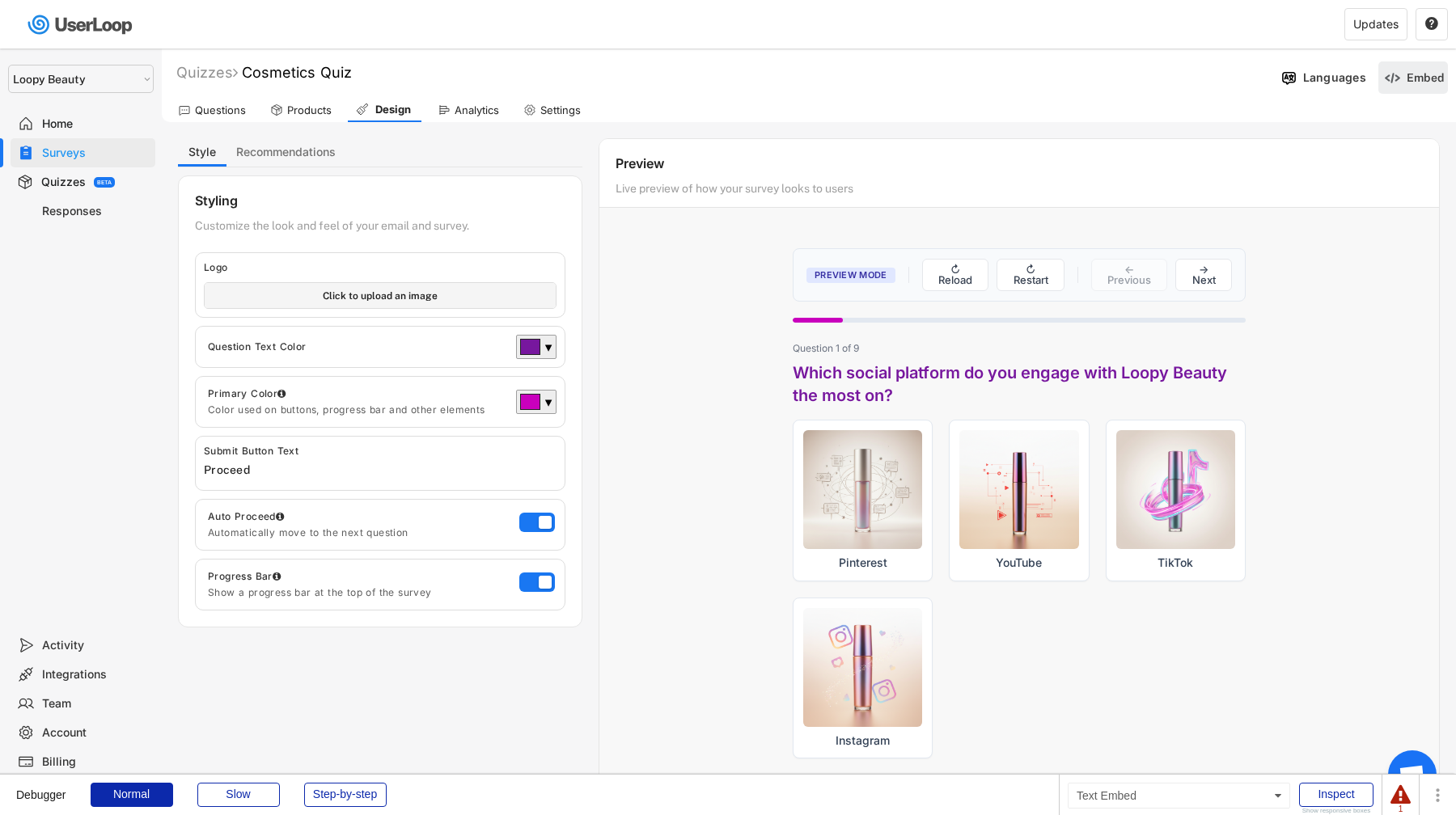
click at [1416, 80] on div "Embed" at bounding box center [1425, 77] width 37 height 14
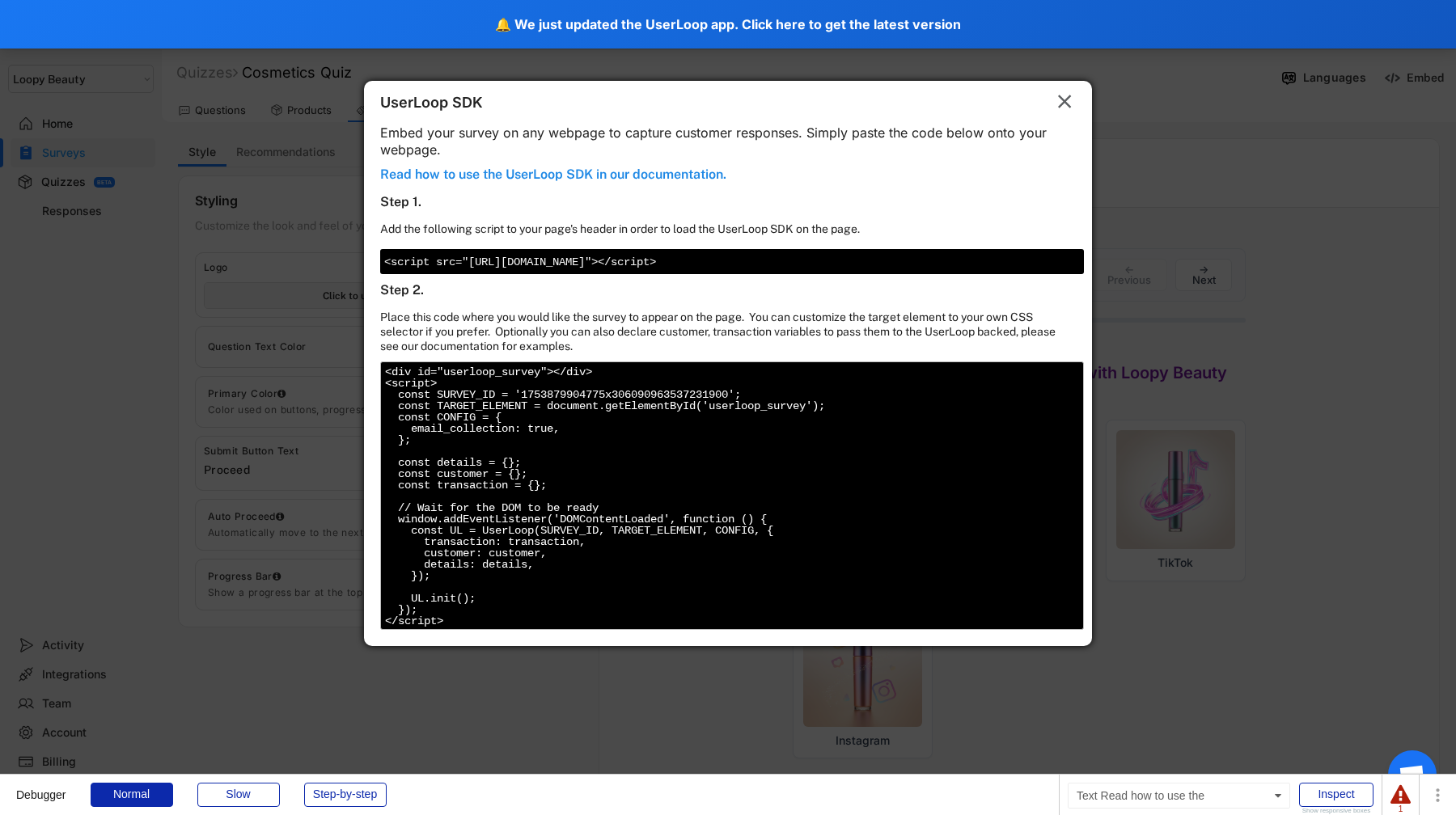
click at [636, 178] on div "Read how to use the UserLoop SDK in our documentation." at bounding box center [553, 176] width 346 height 19
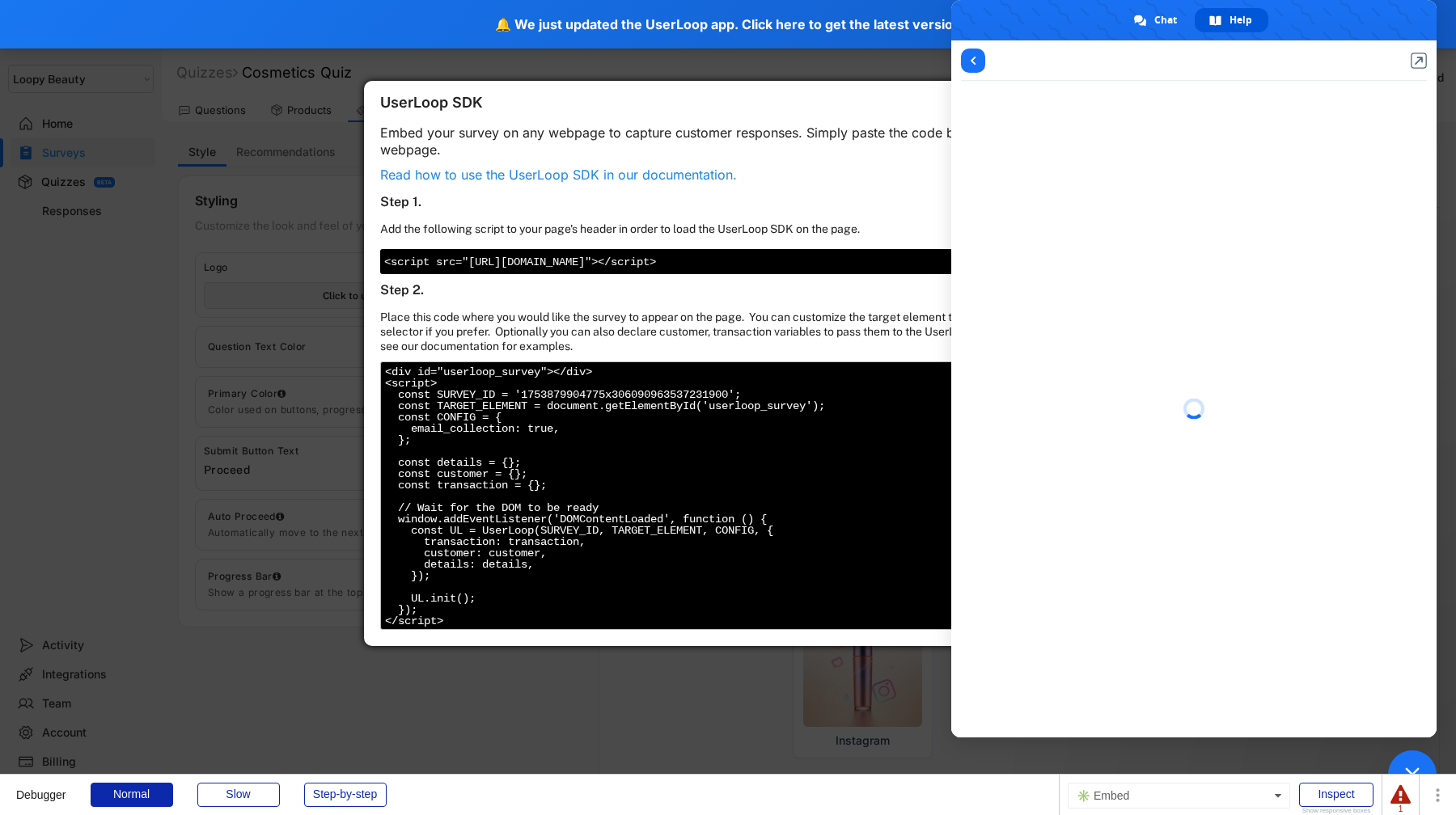
click at [860, 224] on div "Add the following script to your page's header in order to load the UserLoop SD…" at bounding box center [620, 231] width 479 height 19
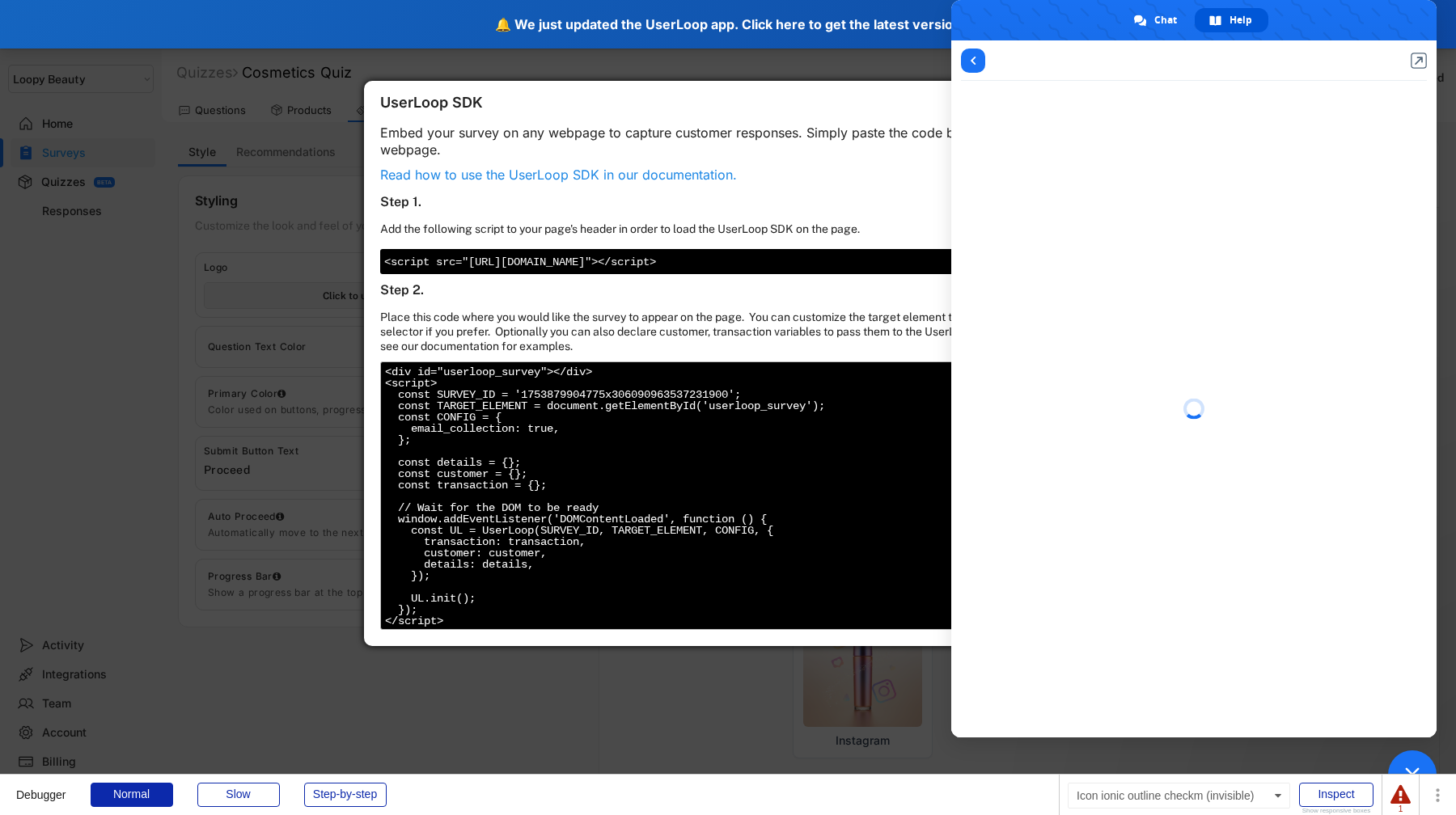
click at [846, 32] on div "🔔 We just updated the UserLoop app. Click here to get the latest version" at bounding box center [728, 24] width 1456 height 49
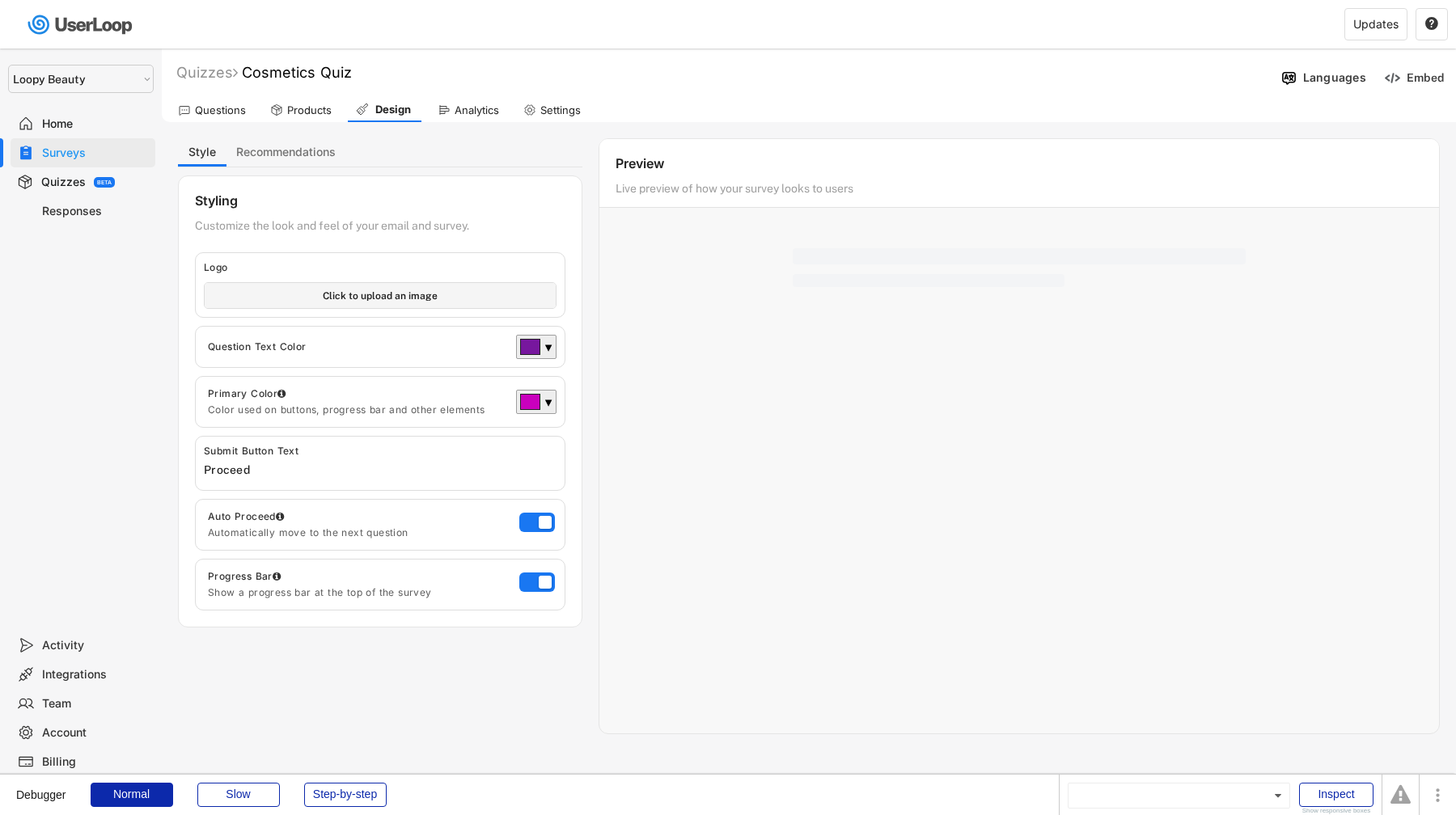
select select ""1348695171700984260__LOOKUP__1621425969652x687239840058835000""
